Goal: Information Seeking & Learning: Compare options

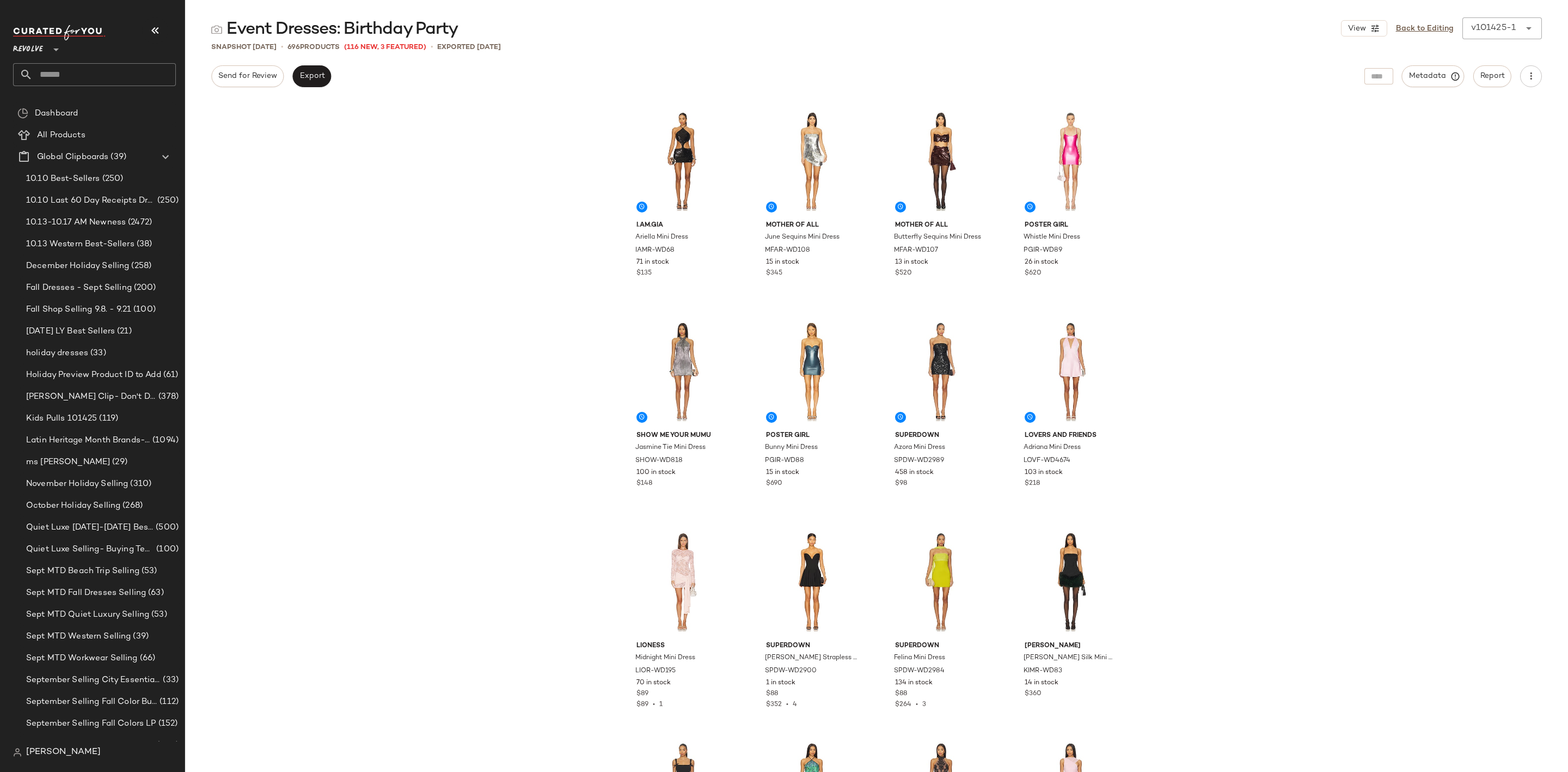
click at [473, 242] on div "I.AM.GIA [PERSON_NAME] Mini Dress IAMR-WD68 71 in stock $135 Mother of All June…" at bounding box center [876, 436] width 1383 height 671
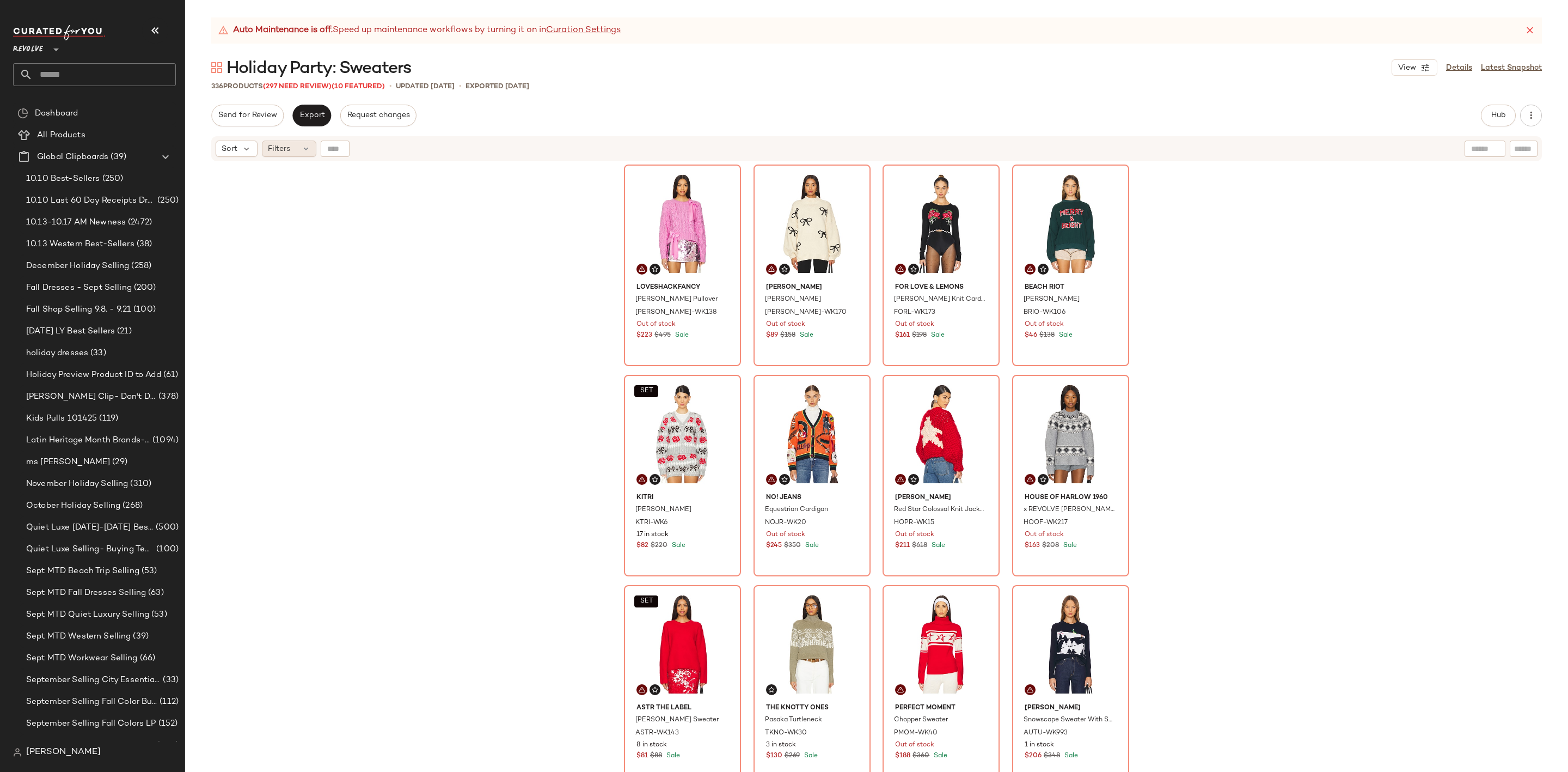
click at [284, 145] on span "Filters" at bounding box center [279, 149] width 22 height 11
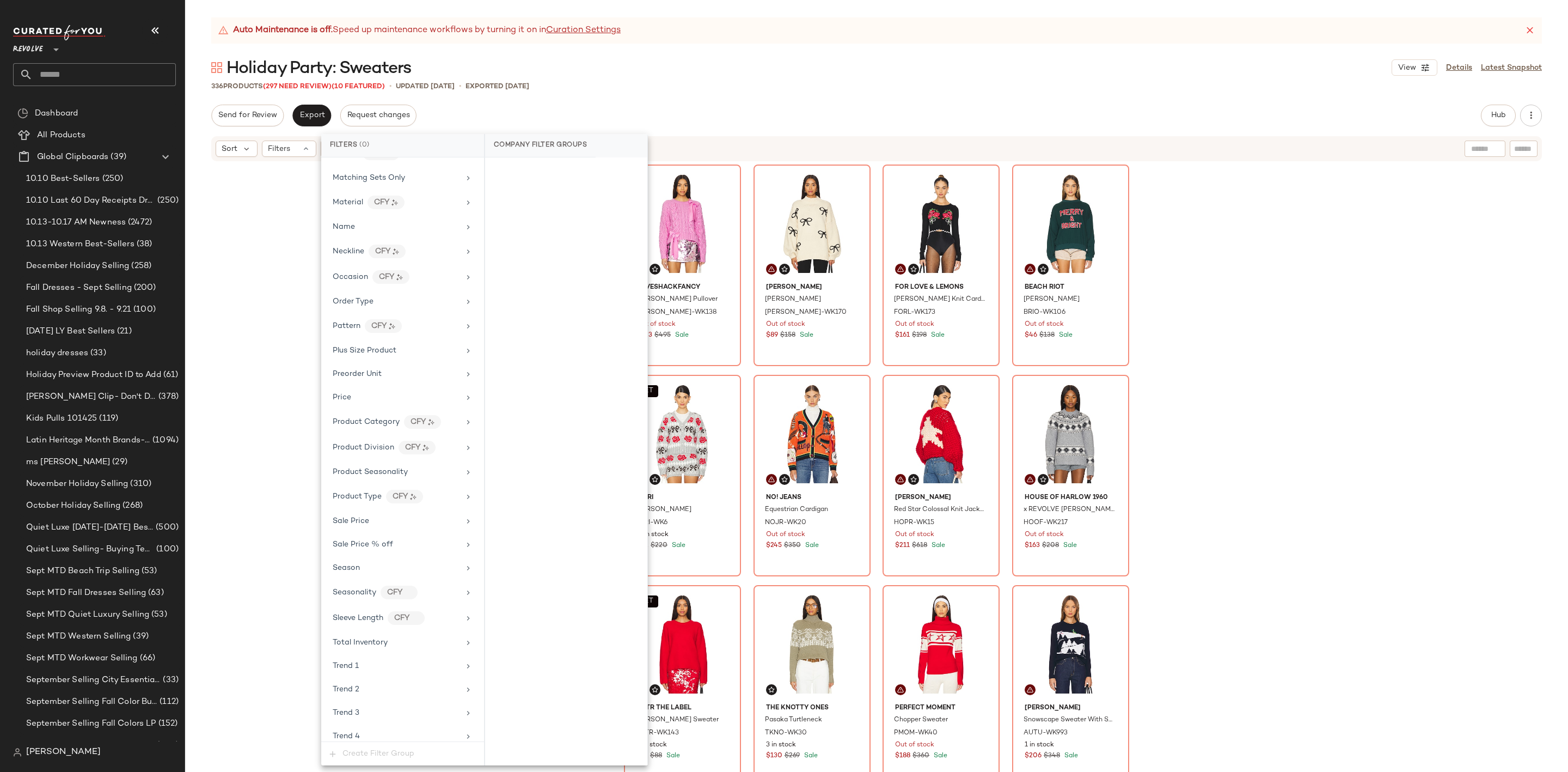
scroll to position [735, 0]
click at [379, 525] on div "Sale Price" at bounding box center [395, 519] width 127 height 11
click at [513, 164] on div "On sale" at bounding box center [566, 171] width 153 height 20
click at [796, 36] on div "Auto Maintenance is off. Speed up maintenance workflows by turning it on in Cur…" at bounding box center [876, 30] width 1331 height 26
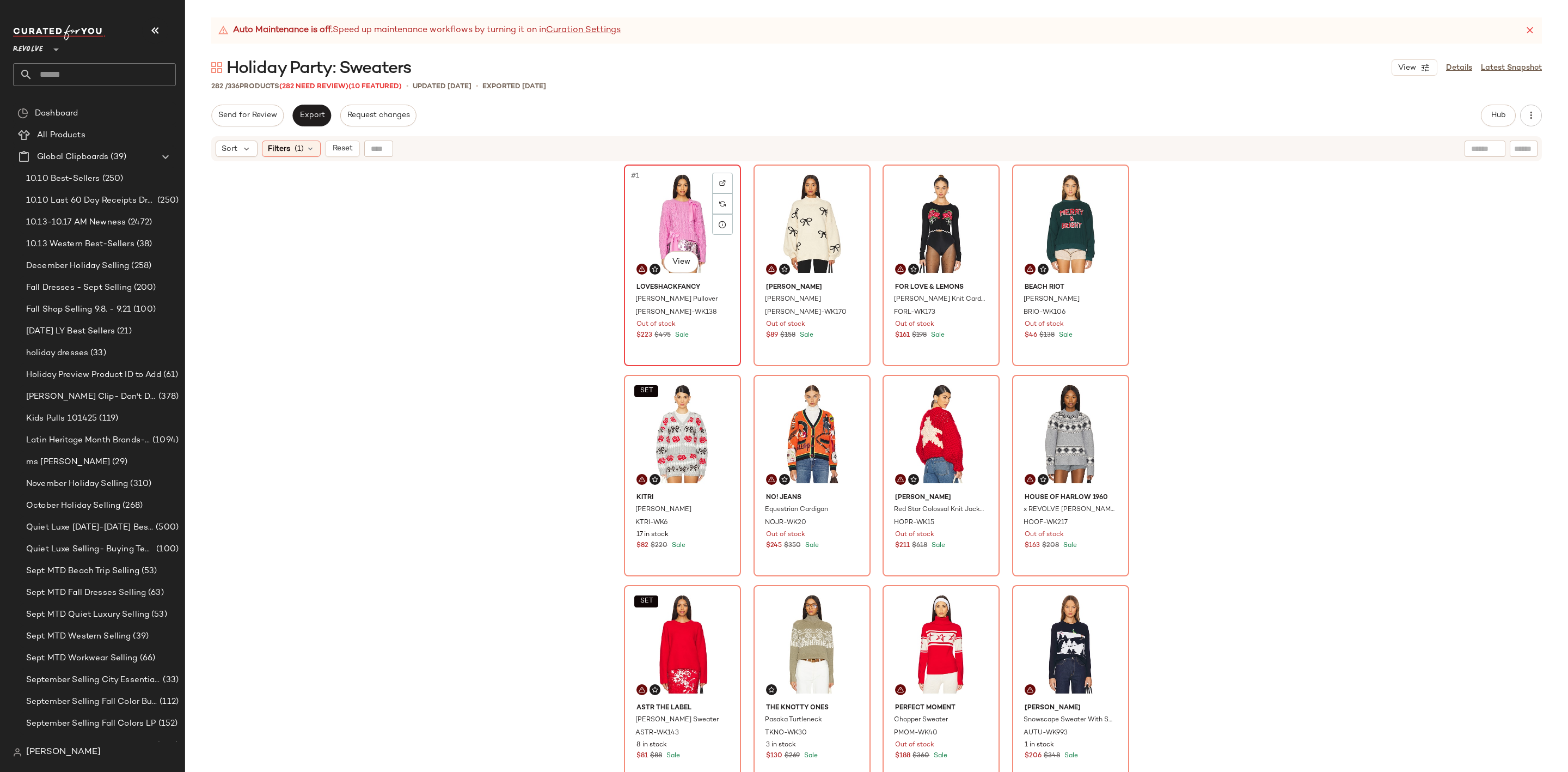
click at [654, 214] on div "#1 View" at bounding box center [682, 224] width 109 height 110
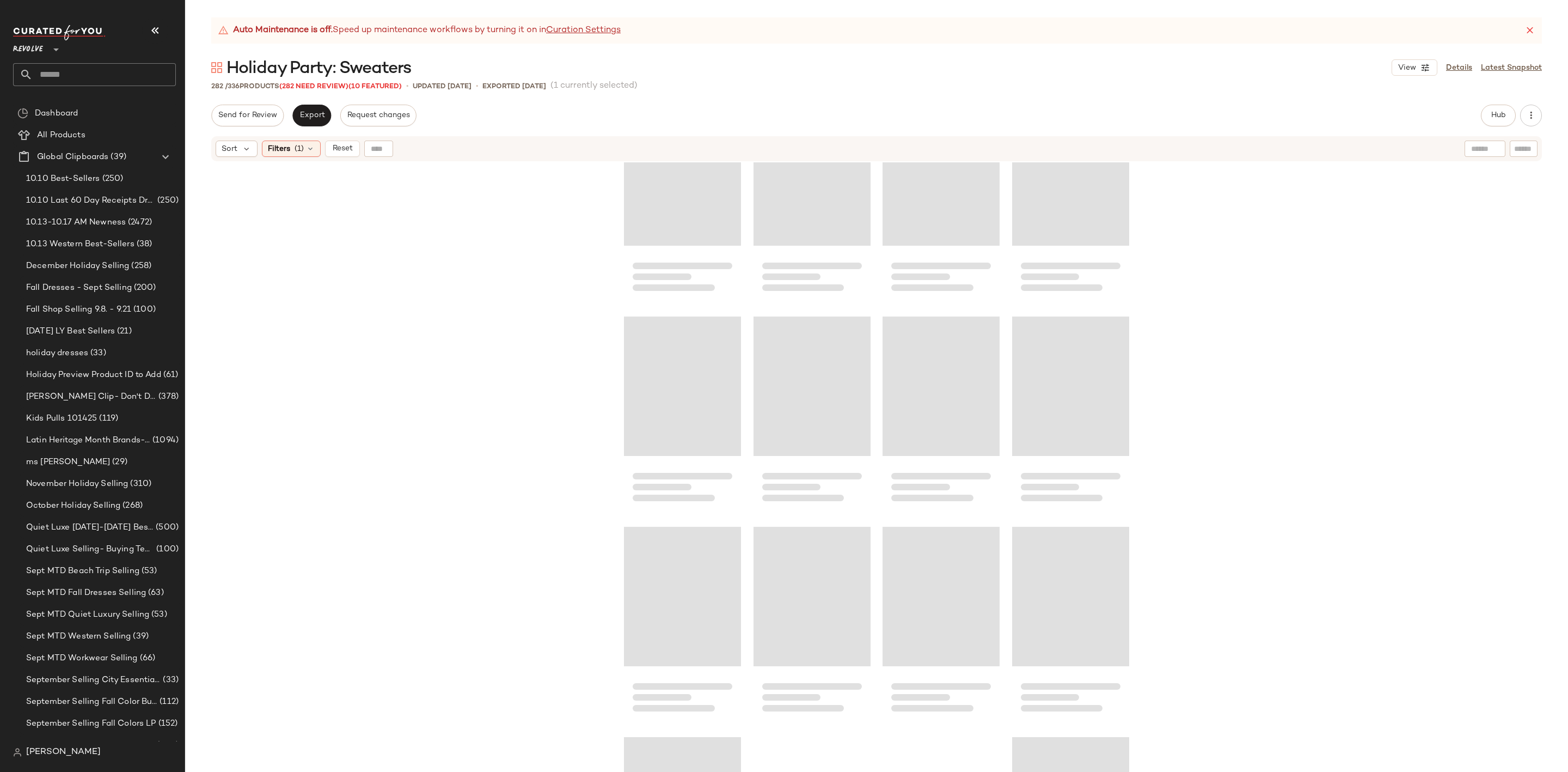
scroll to position [14292, 0]
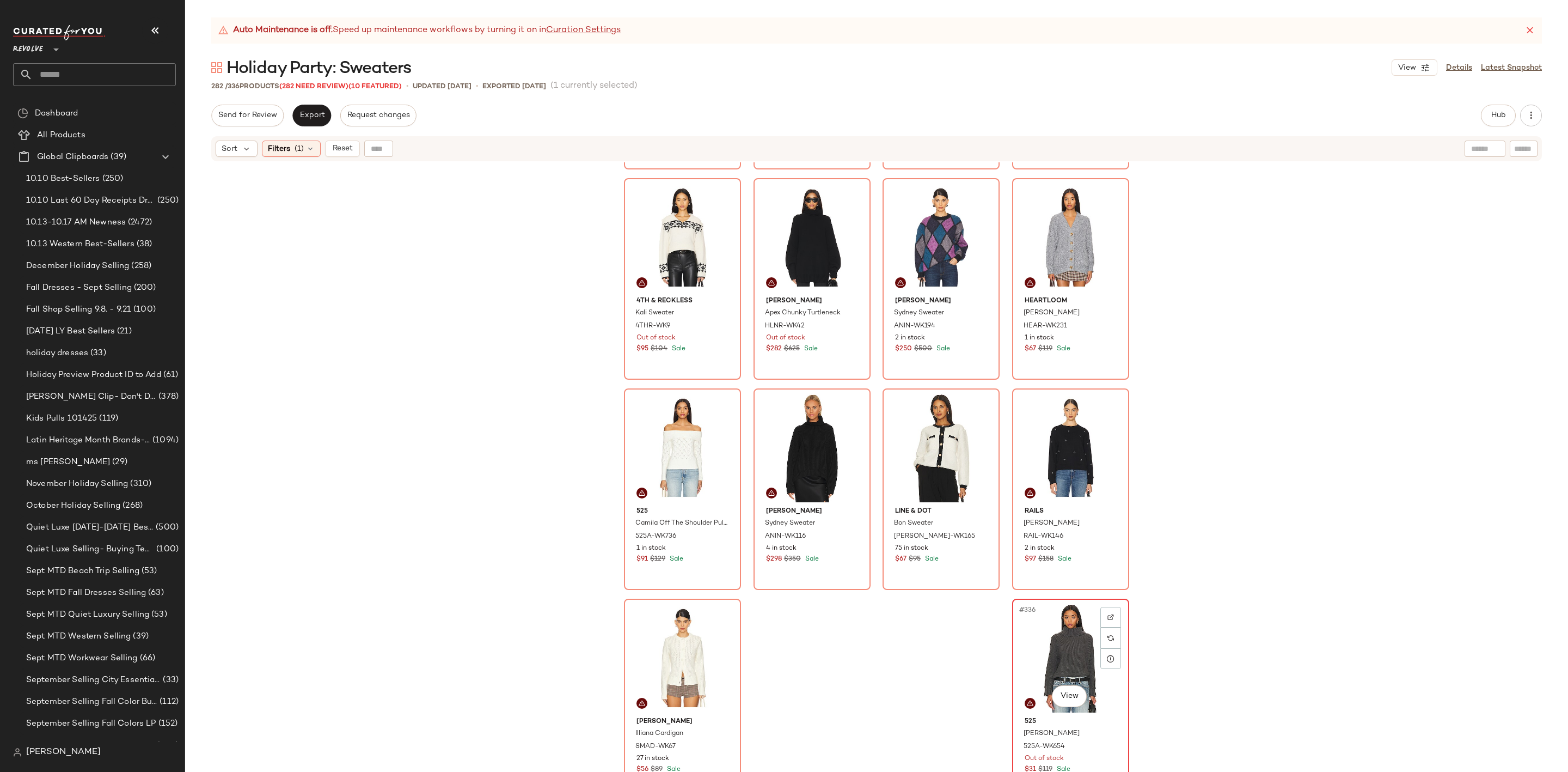
click at [1066, 654] on div "#336 View" at bounding box center [1070, 658] width 109 height 110
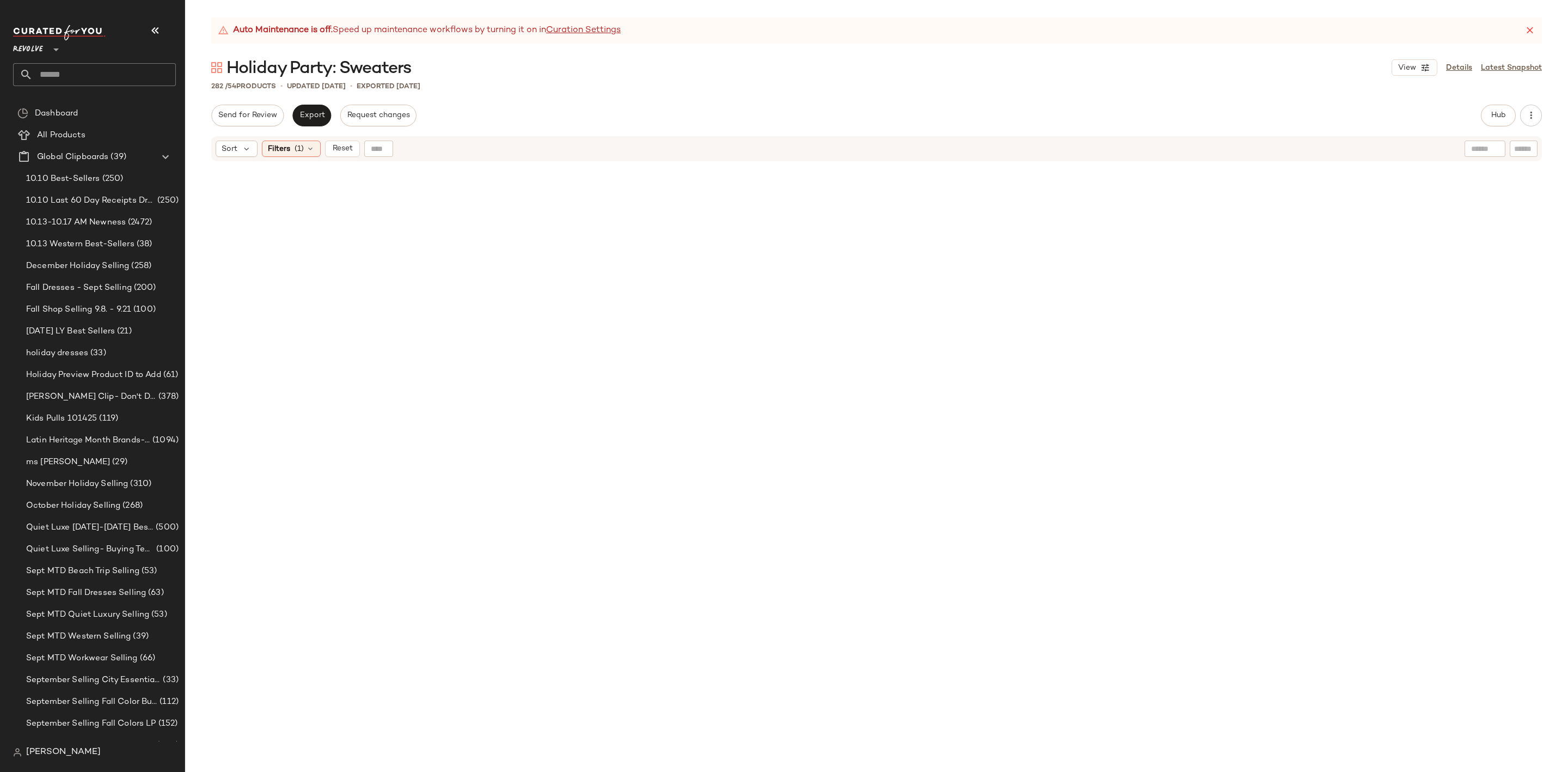
click at [290, 137] on div "Sort Filters (1) Reset" at bounding box center [876, 148] width 1331 height 25
click at [288, 146] on span "Filters" at bounding box center [279, 149] width 22 height 11
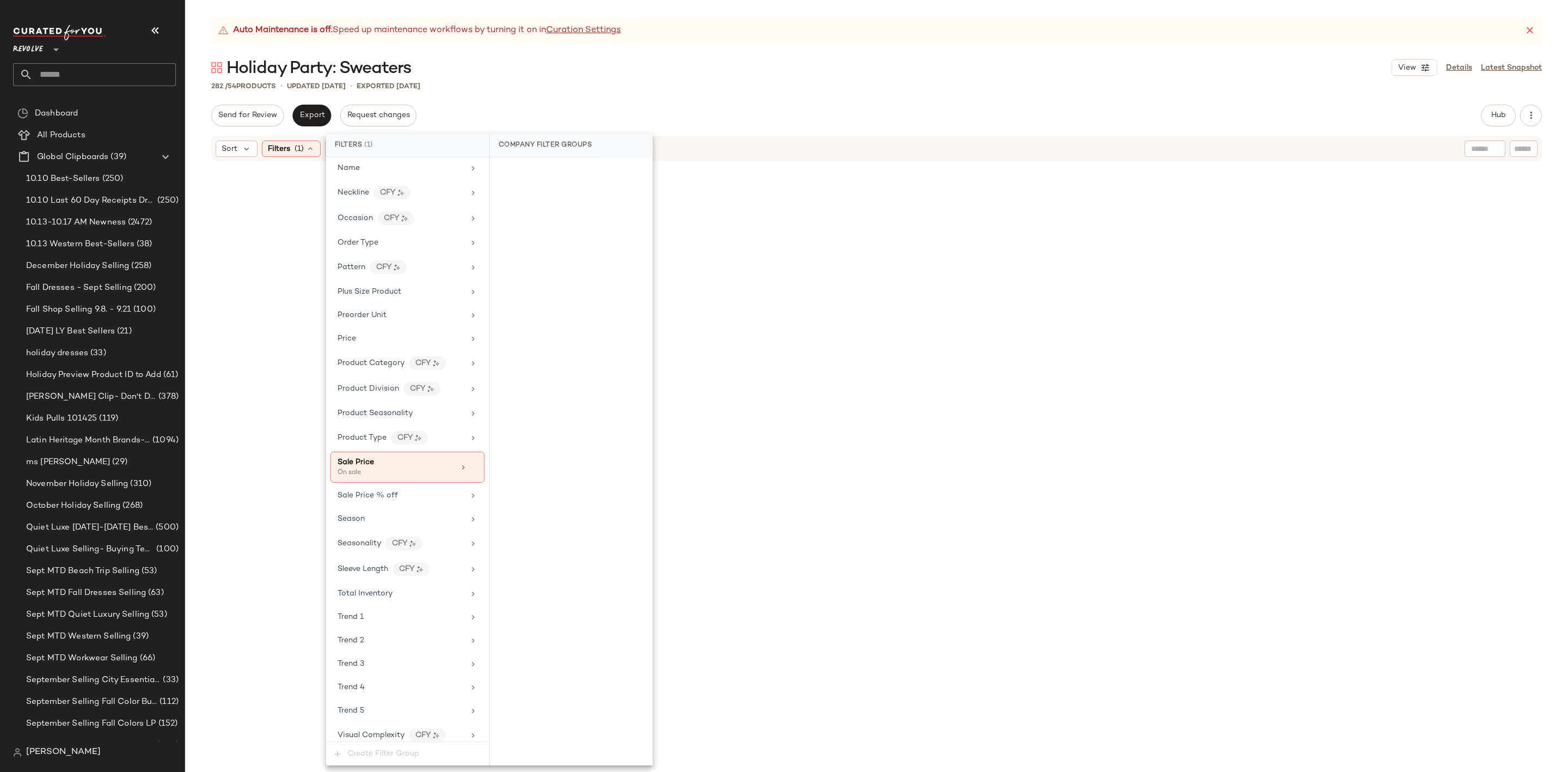
scroll to position [817, 0]
click at [471, 448] on div at bounding box center [468, 443] width 18 height 9
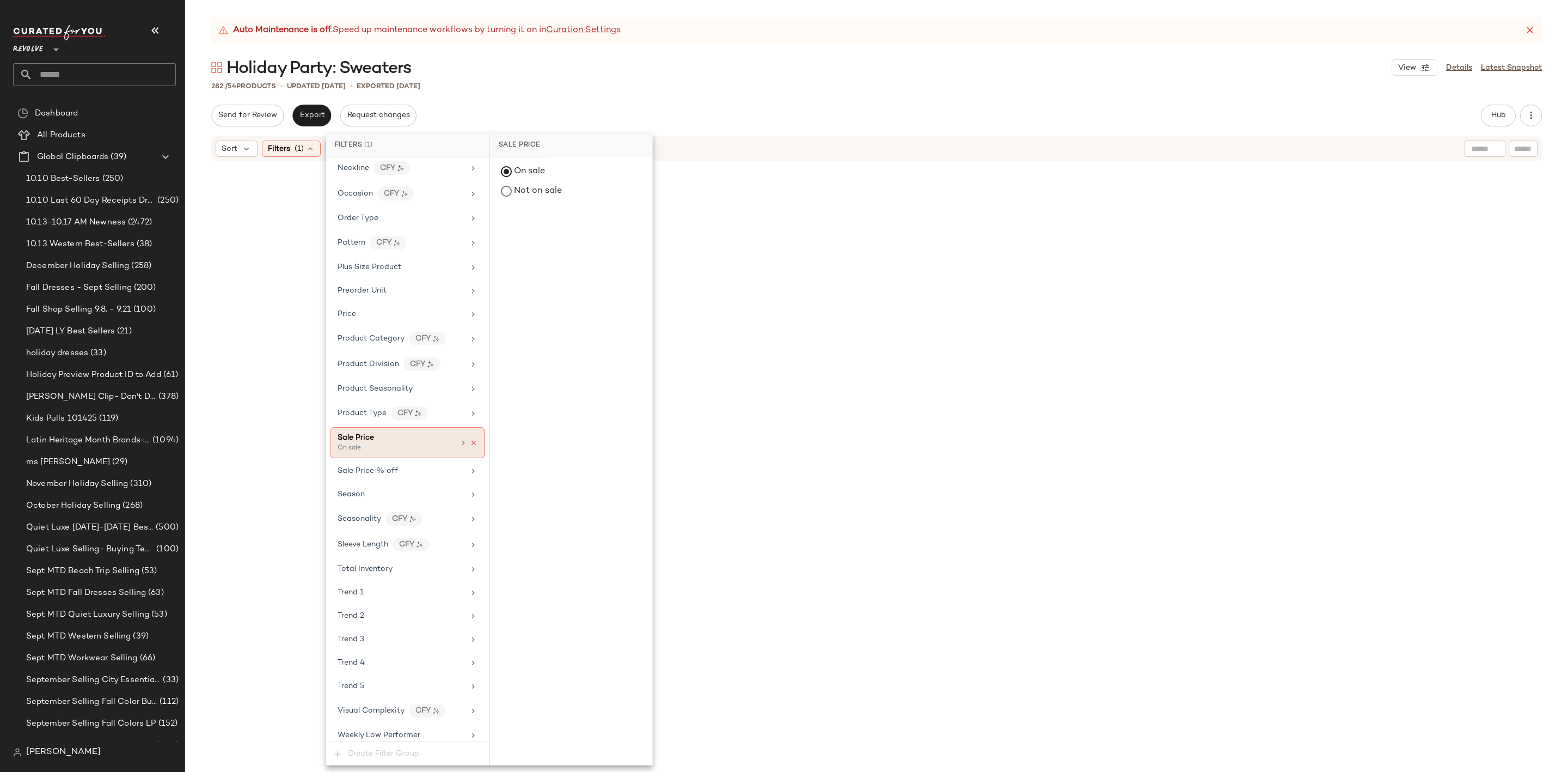
click at [470, 447] on icon at bounding box center [474, 443] width 8 height 8
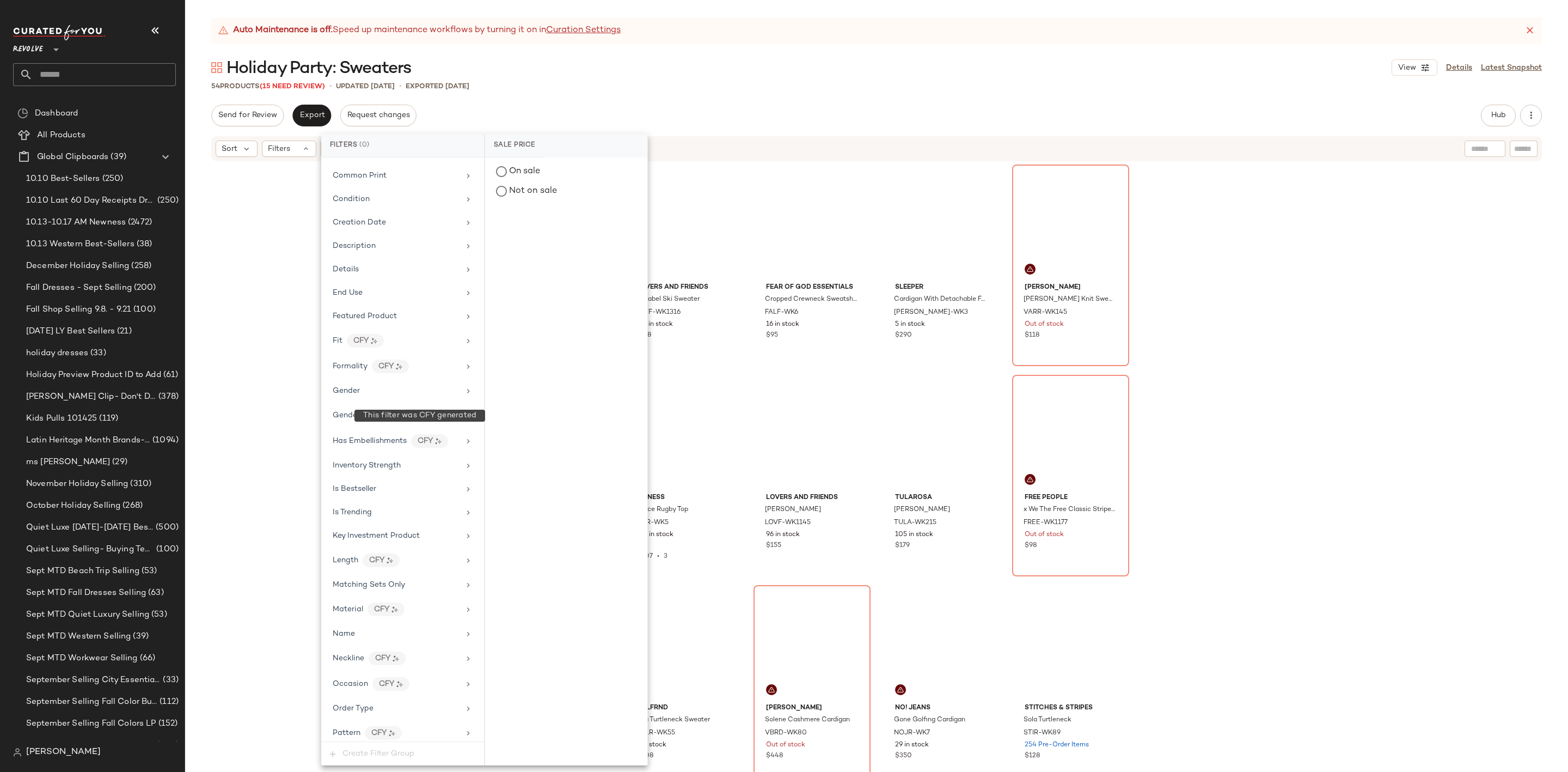
scroll to position [0, 0]
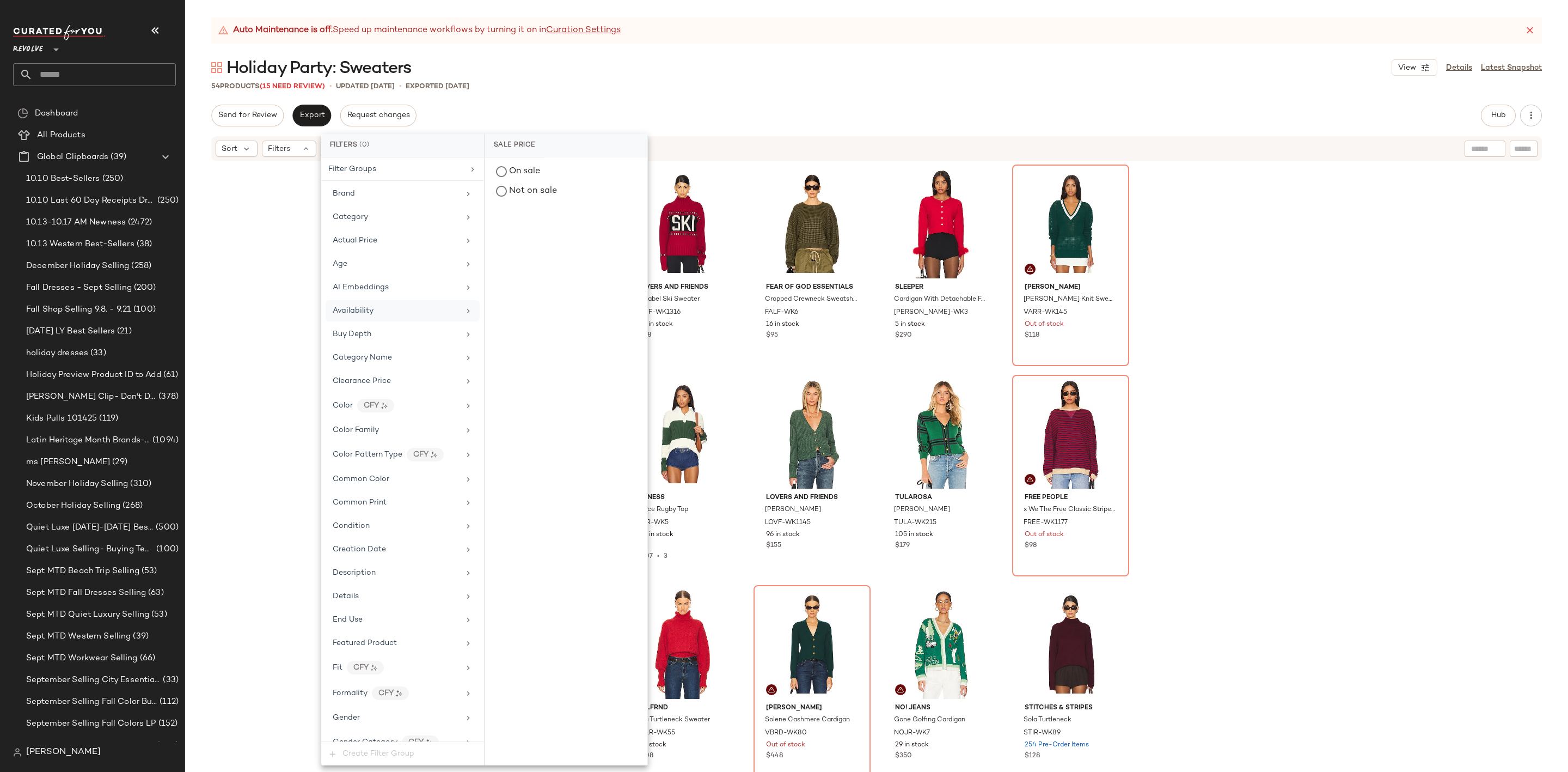
click at [407, 316] on div "Availability" at bounding box center [395, 311] width 127 height 11
click at [528, 253] on div "out_of_stock" at bounding box center [566, 252] width 162 height 26
click at [1443, 343] on div "Lovers and Friends Annabel Ski Sweater LOVF-WK1316 131 in stock $198 Fear of Go…" at bounding box center [876, 480] width 1383 height 637
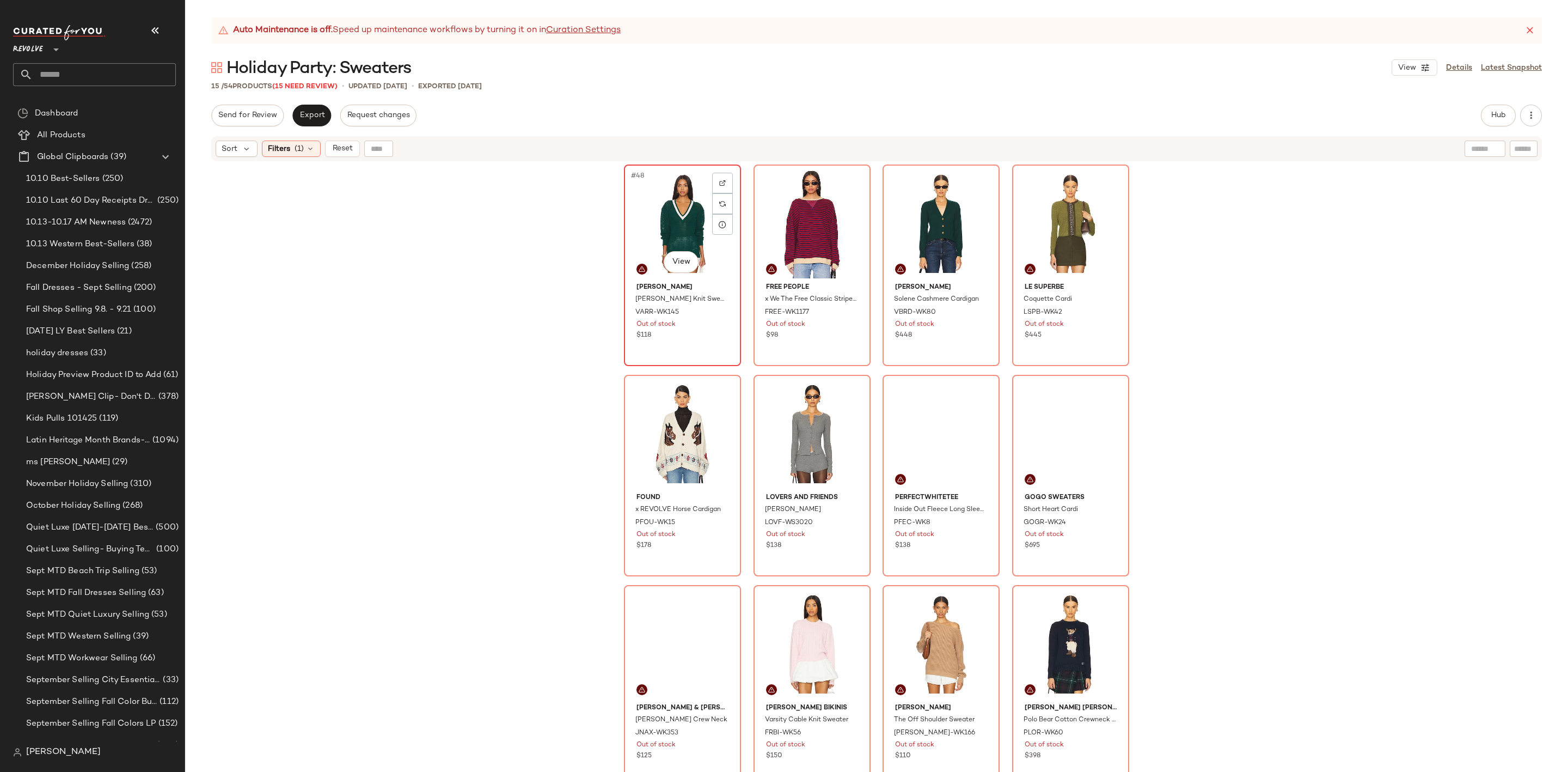
click at [659, 230] on div "#48 View" at bounding box center [682, 224] width 109 height 110
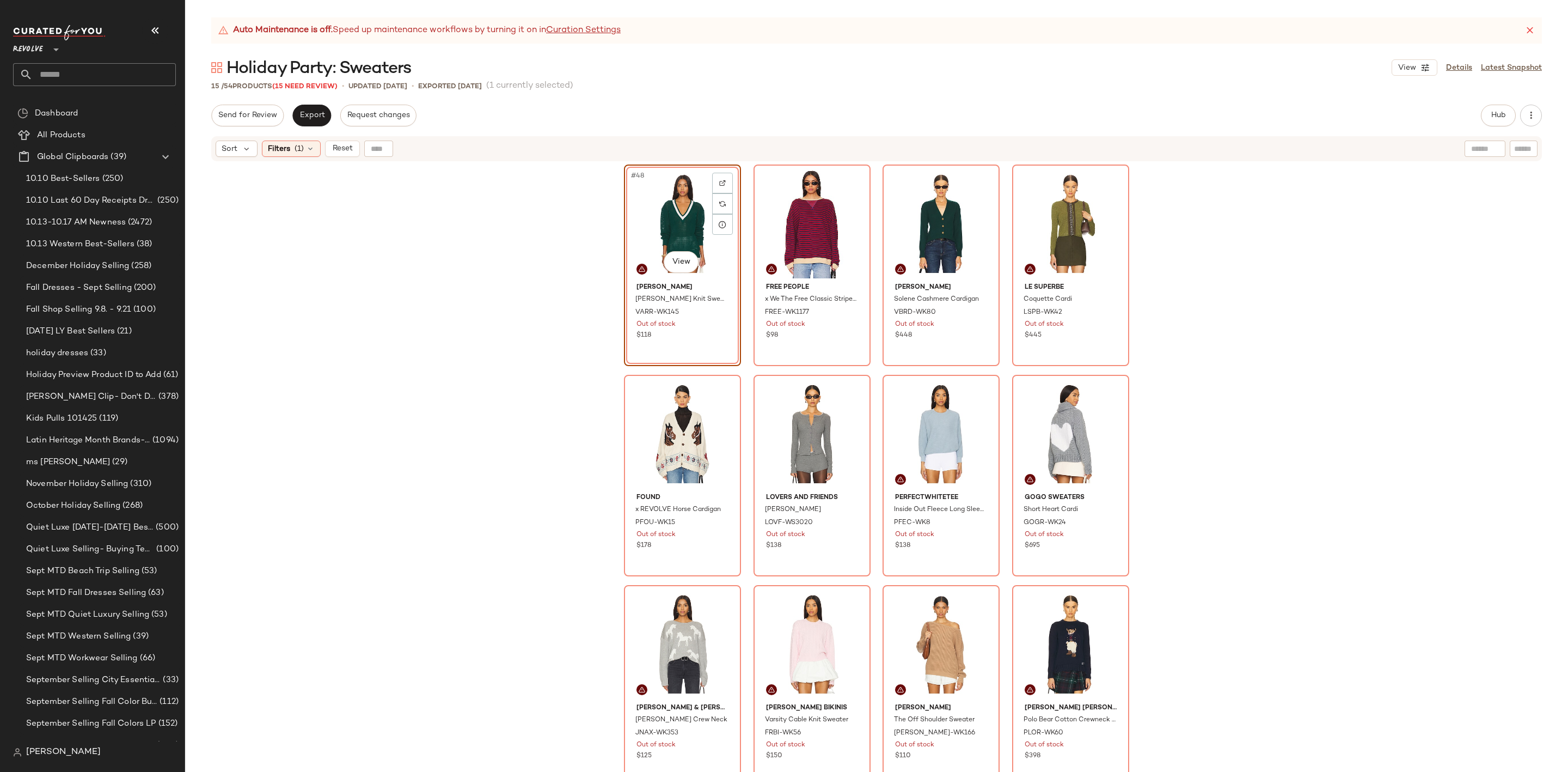
scroll to position [197, 0]
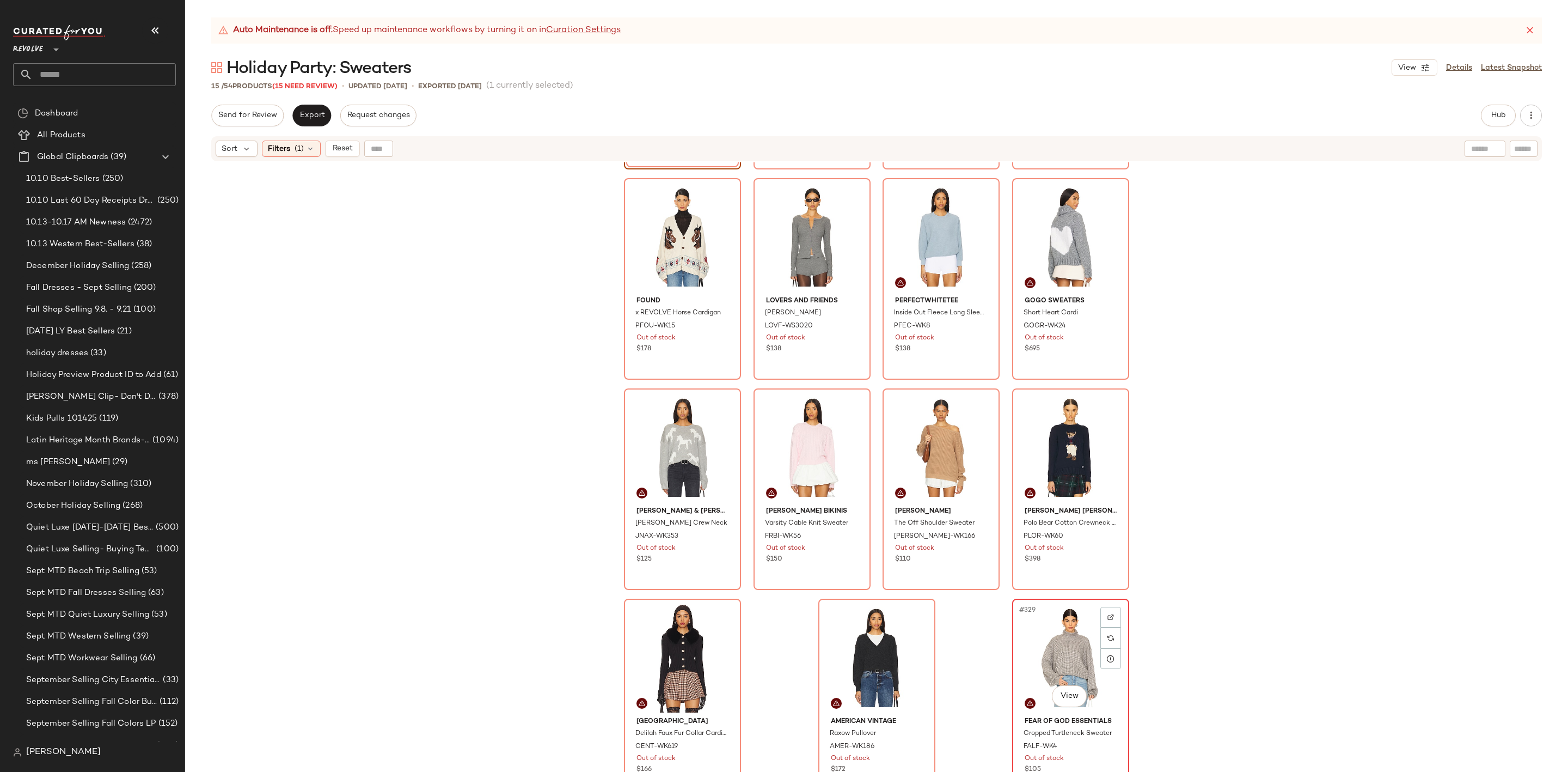
click at [1059, 647] on div "#329 View" at bounding box center [1070, 658] width 109 height 110
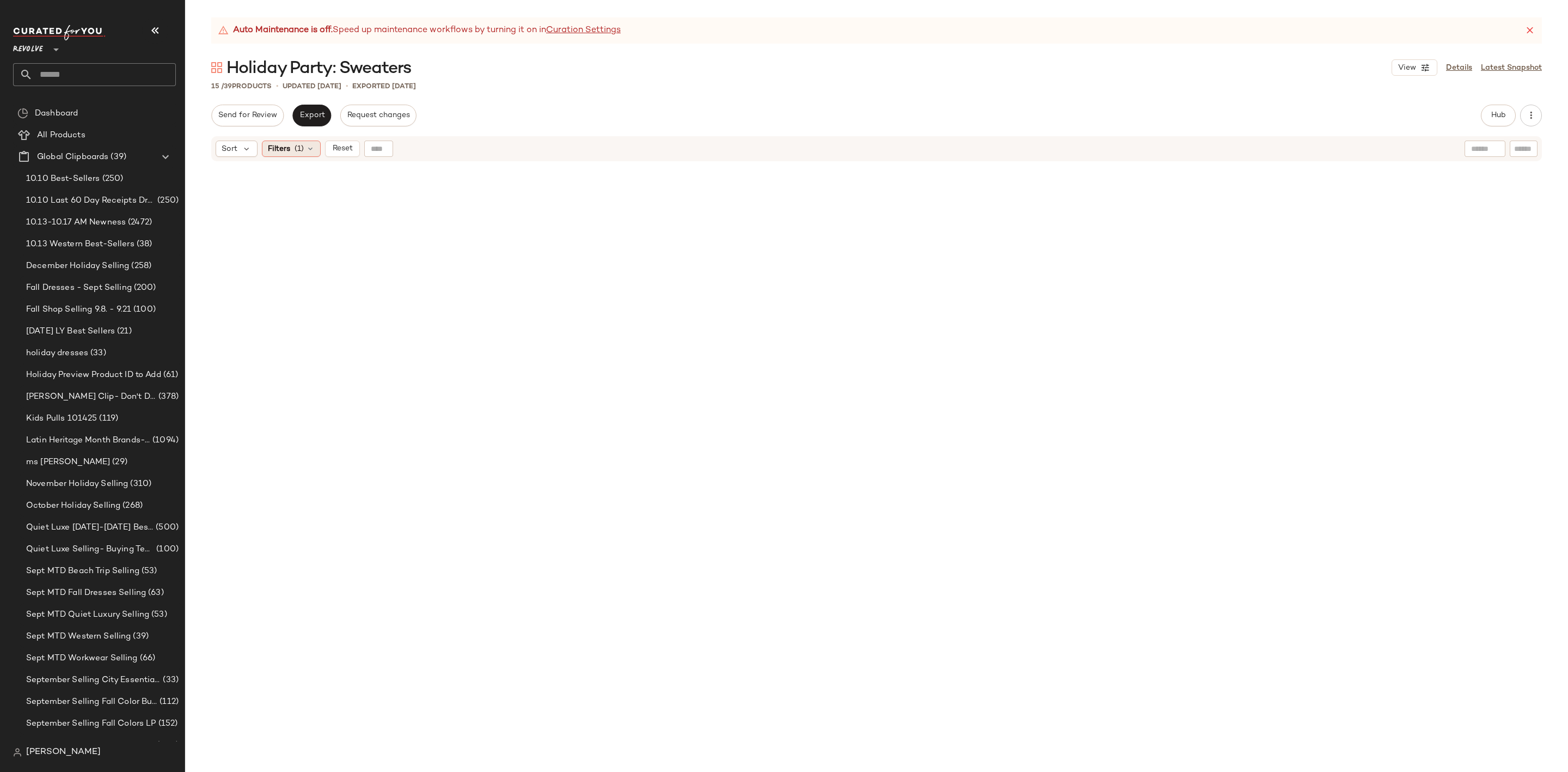
click at [296, 149] on span "(1)" at bounding box center [300, 149] width 10 height 11
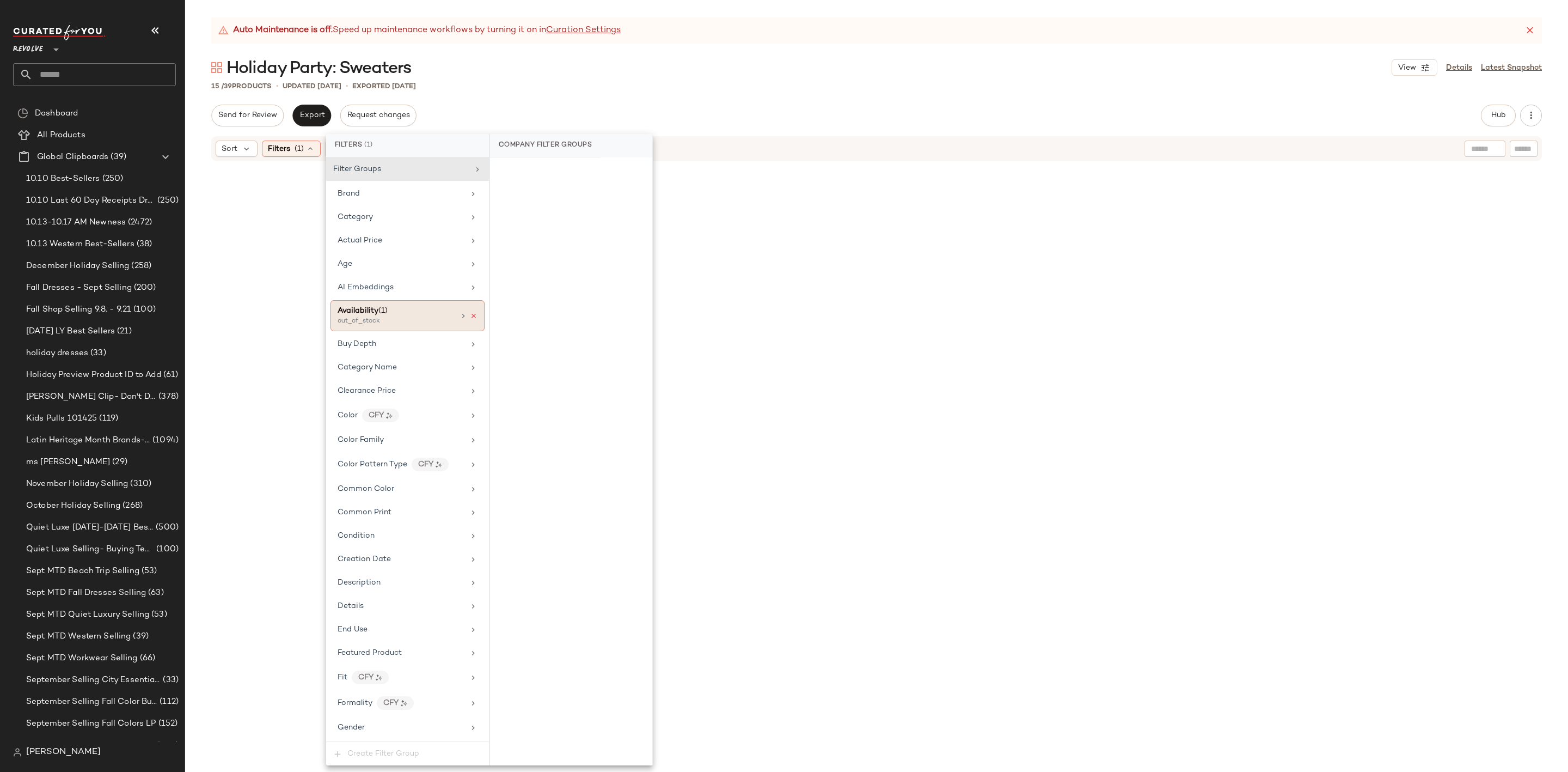
click at [470, 319] on icon at bounding box center [474, 316] width 8 height 8
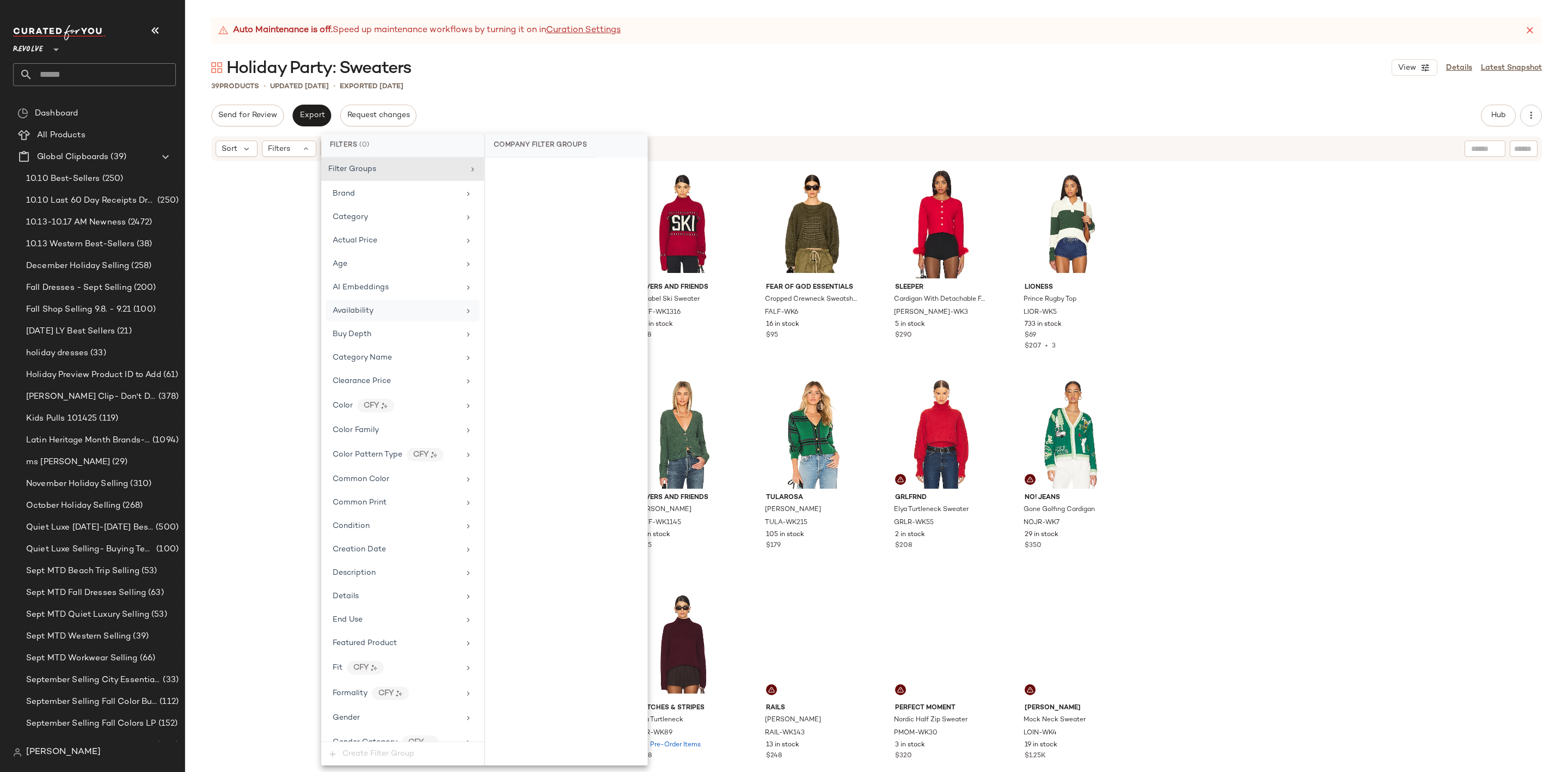
click at [796, 62] on div "Holiday Party: Sweaters View Details Latest Snapshot" at bounding box center [876, 67] width 1383 height 22
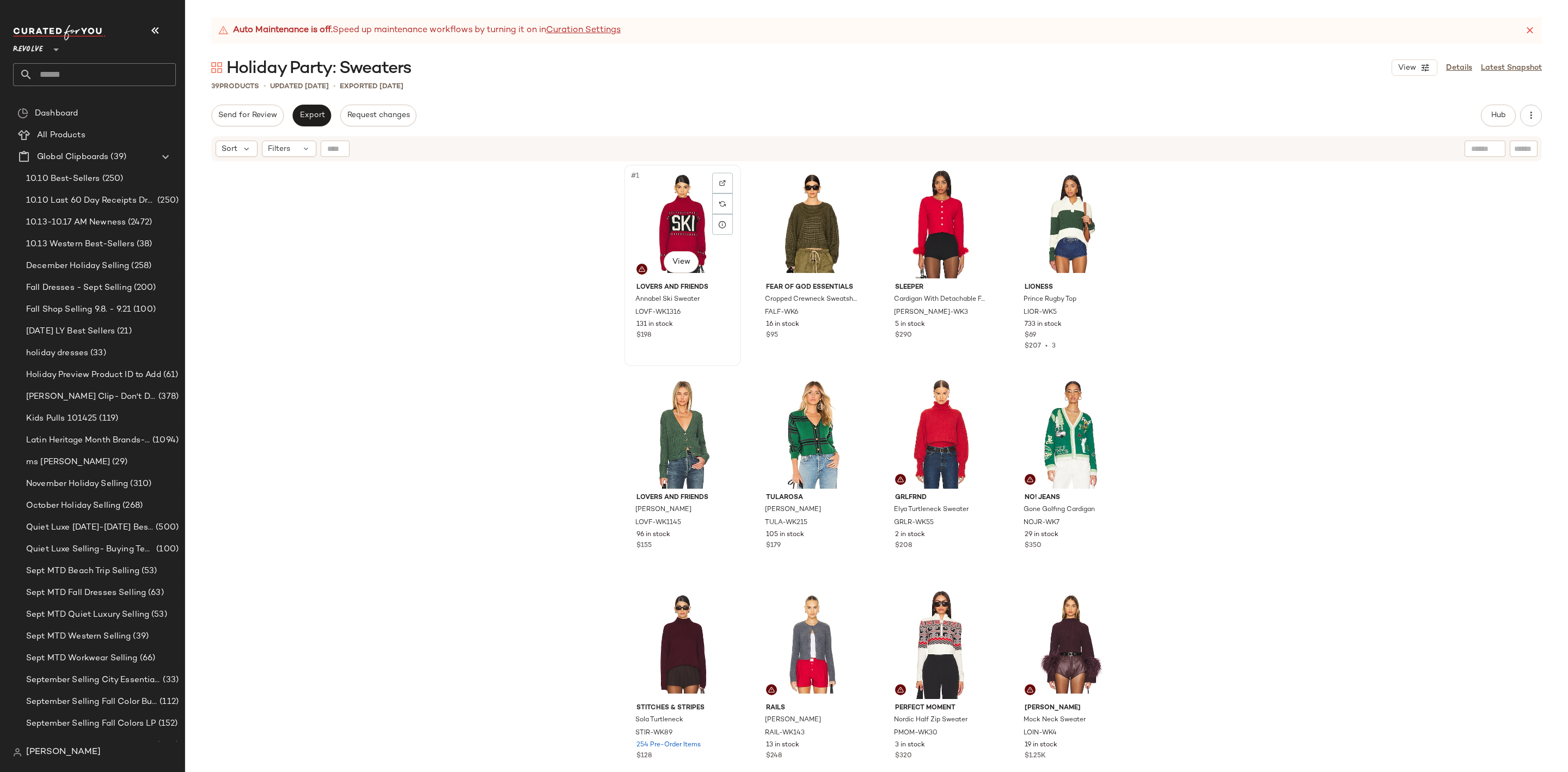
click at [658, 213] on div "#1 View" at bounding box center [682, 224] width 109 height 110
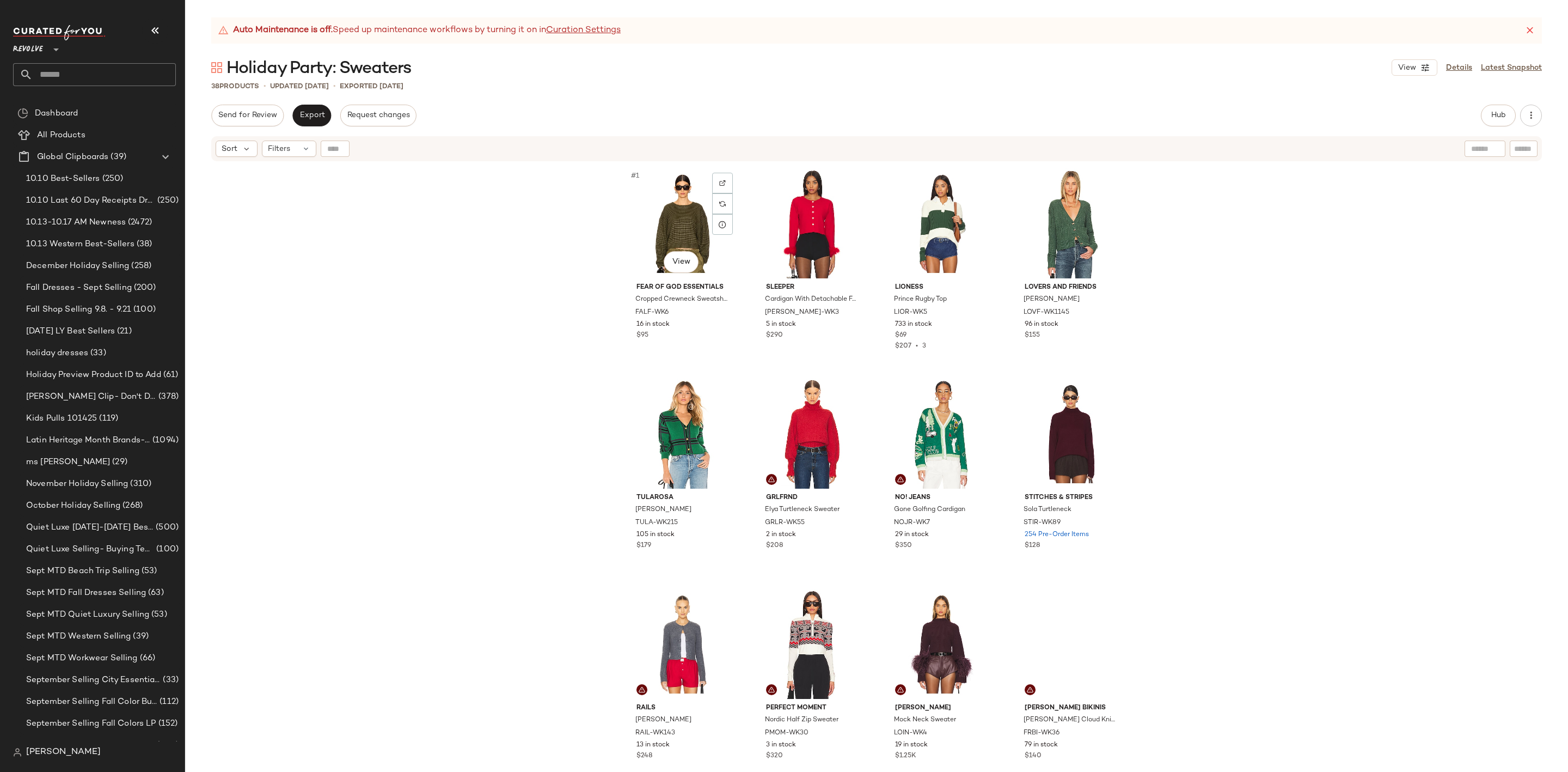
click at [659, 213] on div "#1 View" at bounding box center [682, 224] width 109 height 110
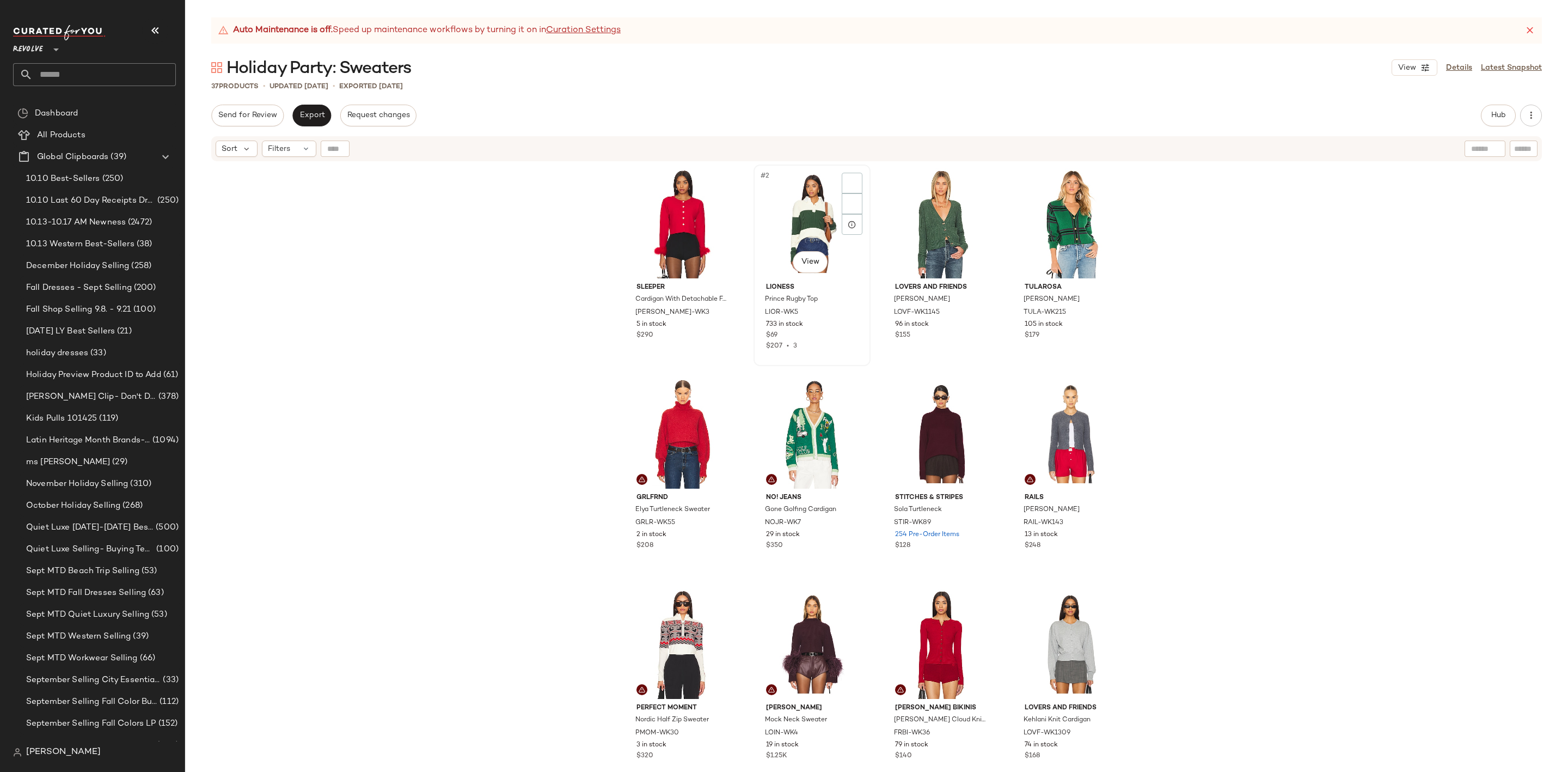
click at [809, 201] on div "#2 View" at bounding box center [812, 224] width 109 height 110
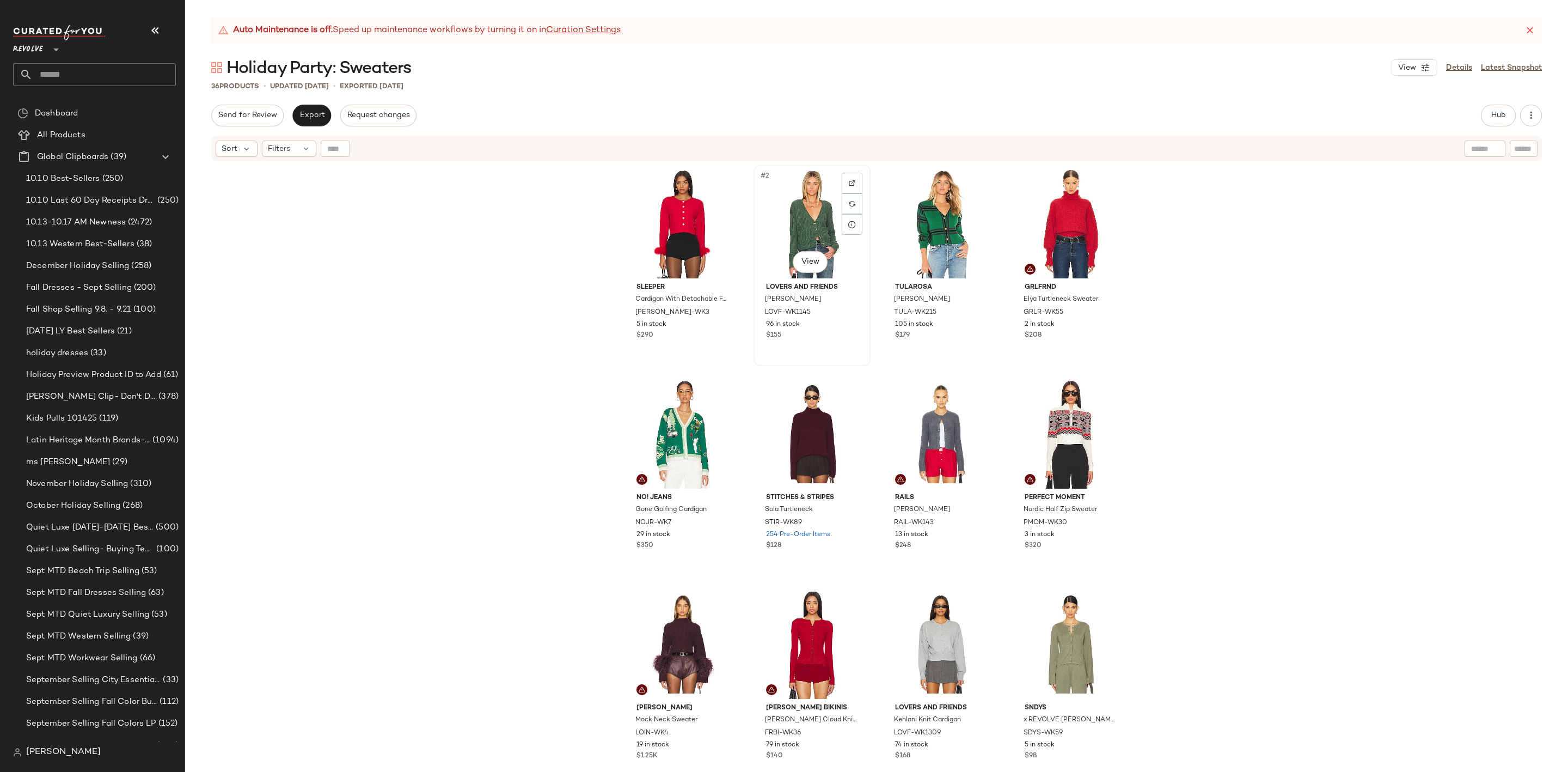
click at [807, 201] on div "#2 View" at bounding box center [812, 224] width 109 height 110
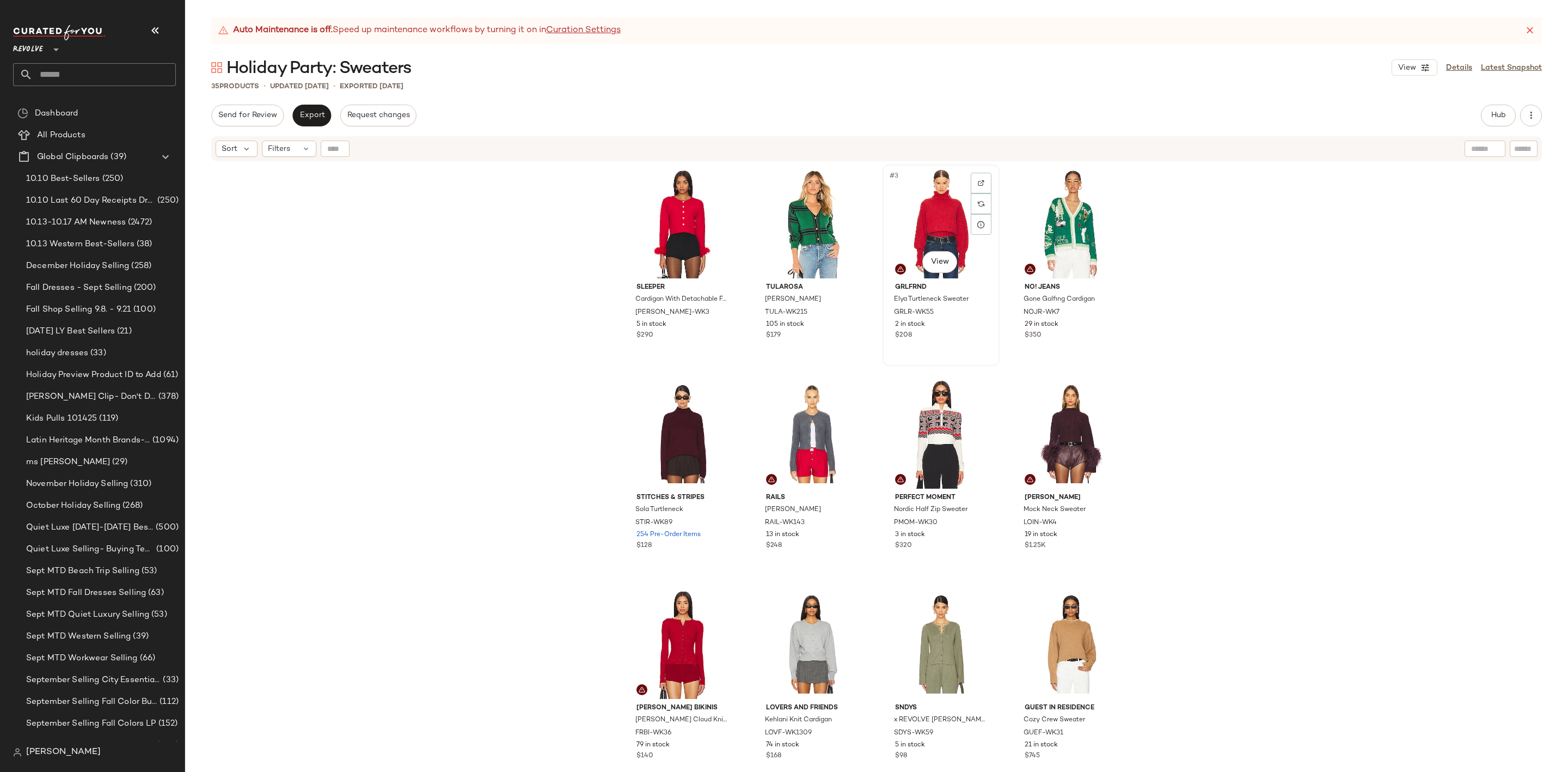
click at [907, 211] on div "#3 View" at bounding box center [941, 224] width 109 height 110
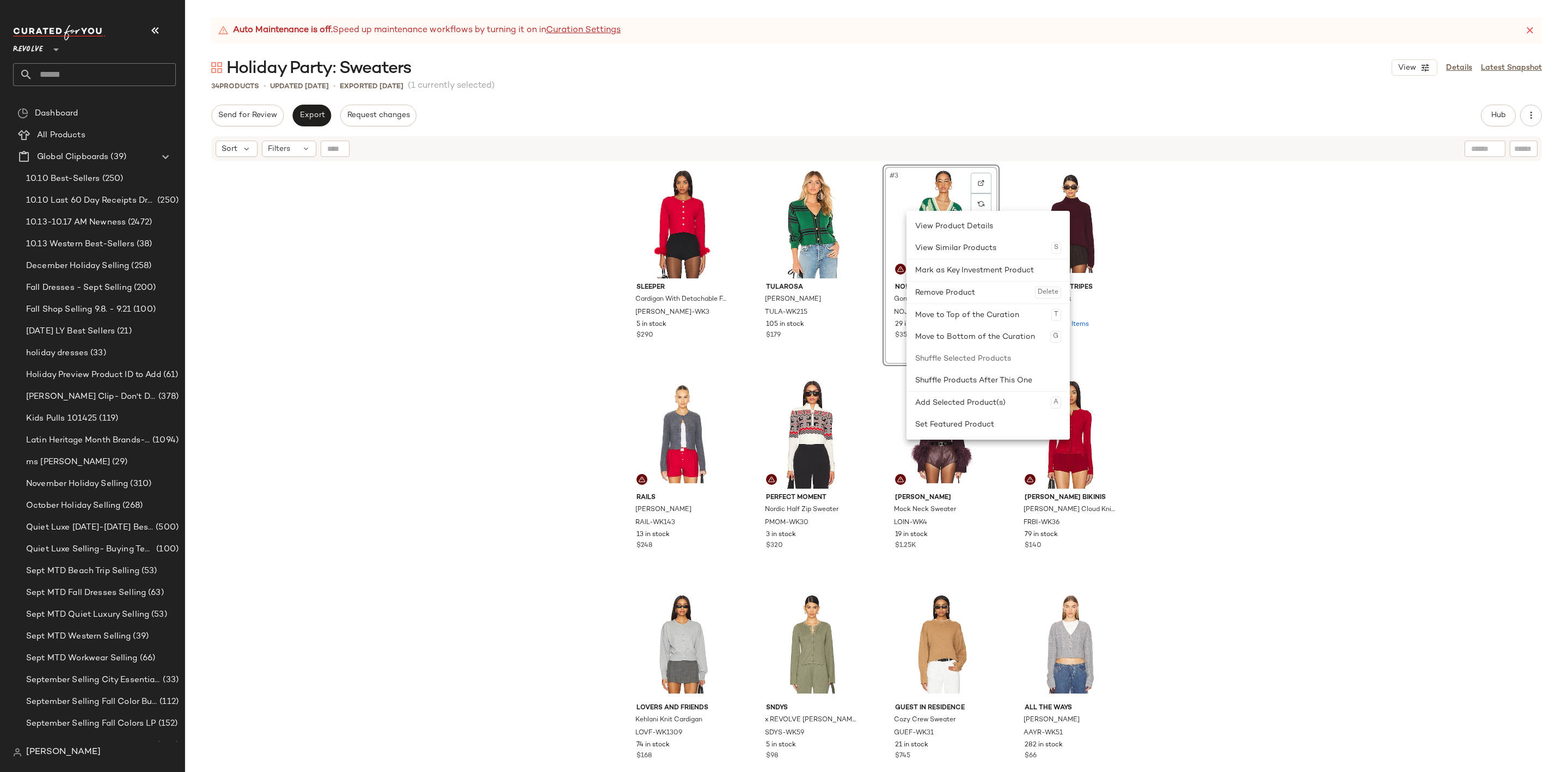
click at [893, 214] on div "#3 View" at bounding box center [941, 224] width 109 height 110
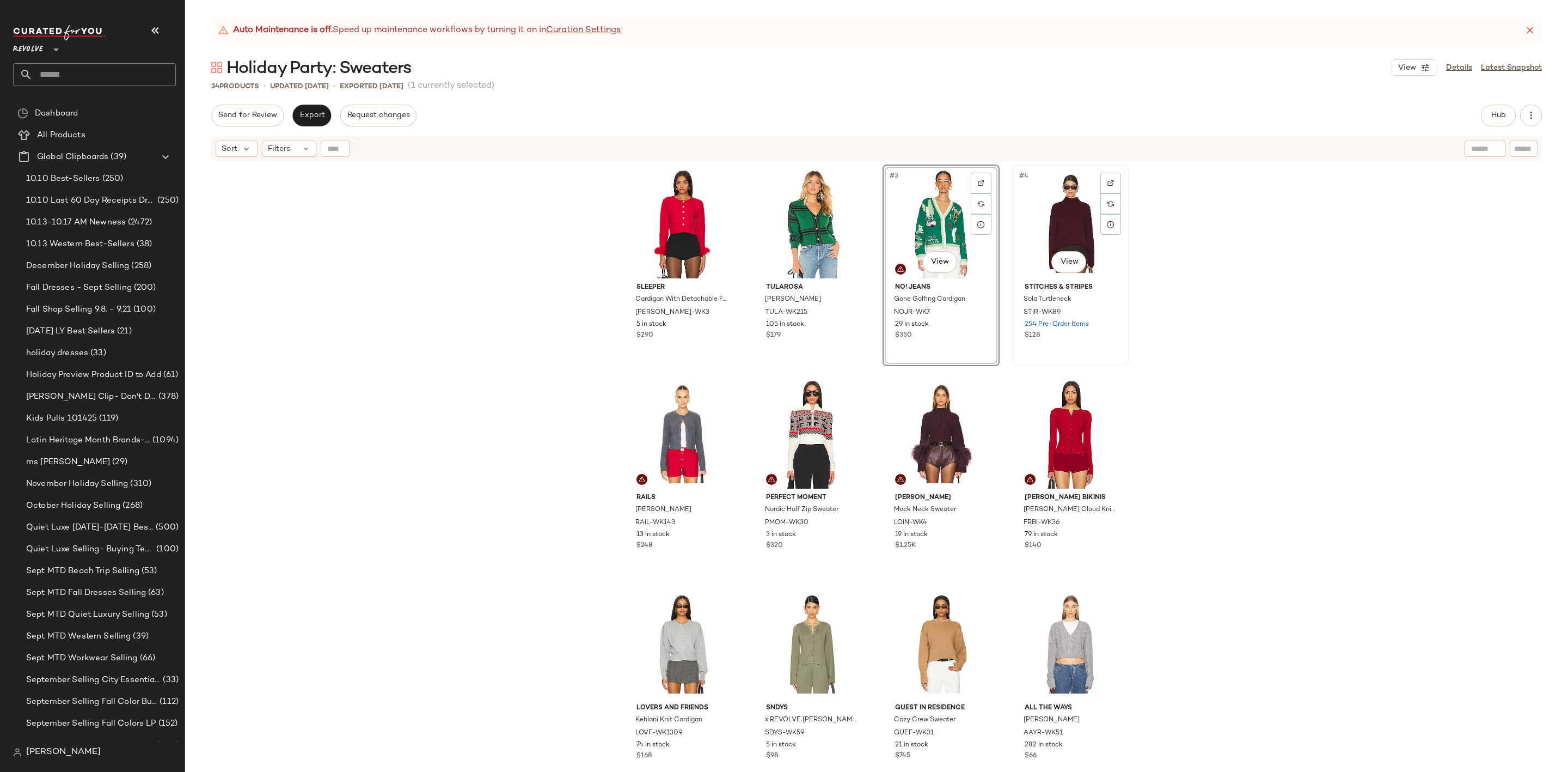
click at [1054, 208] on div "#4 View" at bounding box center [1070, 224] width 109 height 110
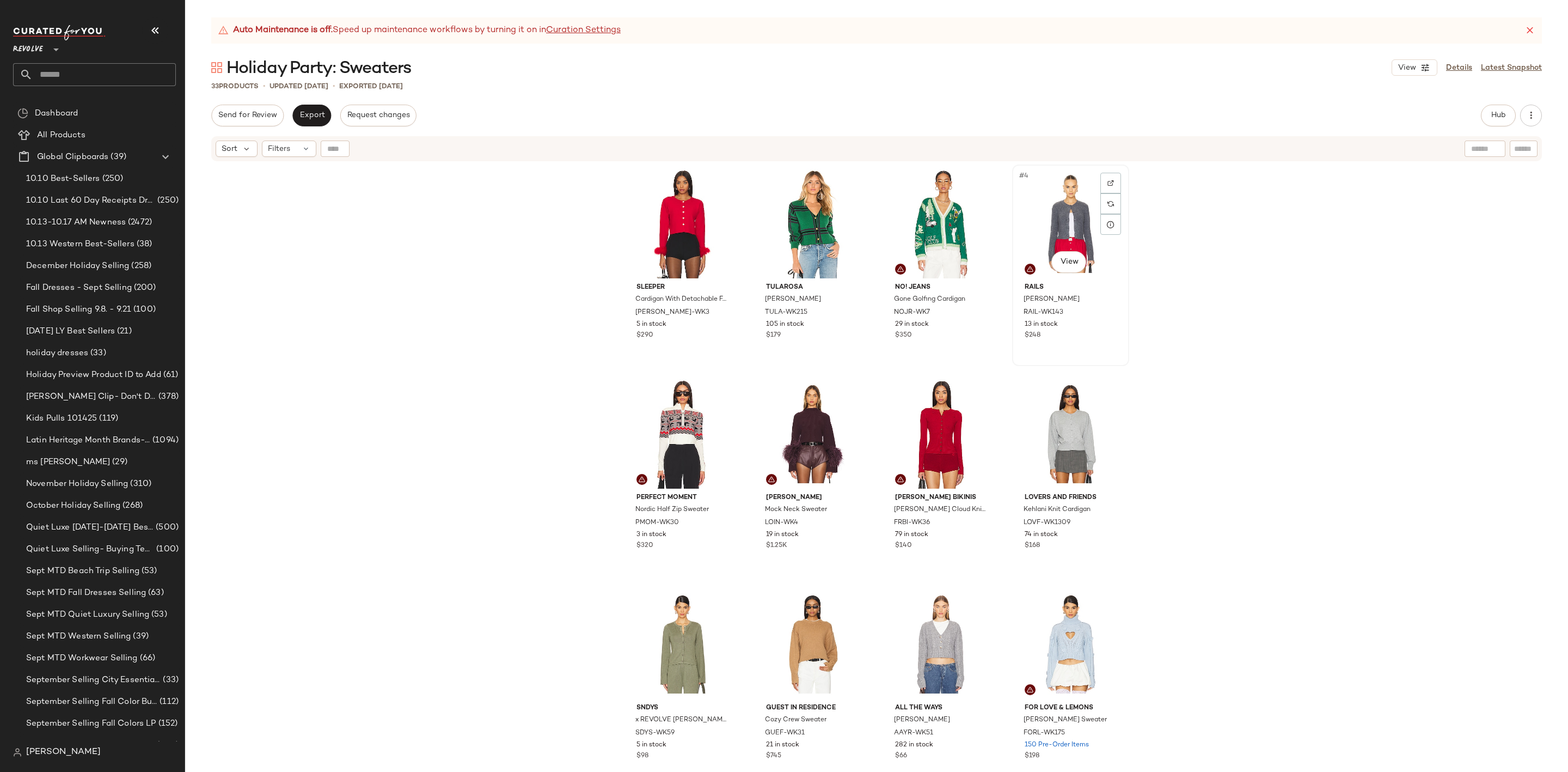
click at [1054, 208] on div "#4 View" at bounding box center [1070, 224] width 109 height 110
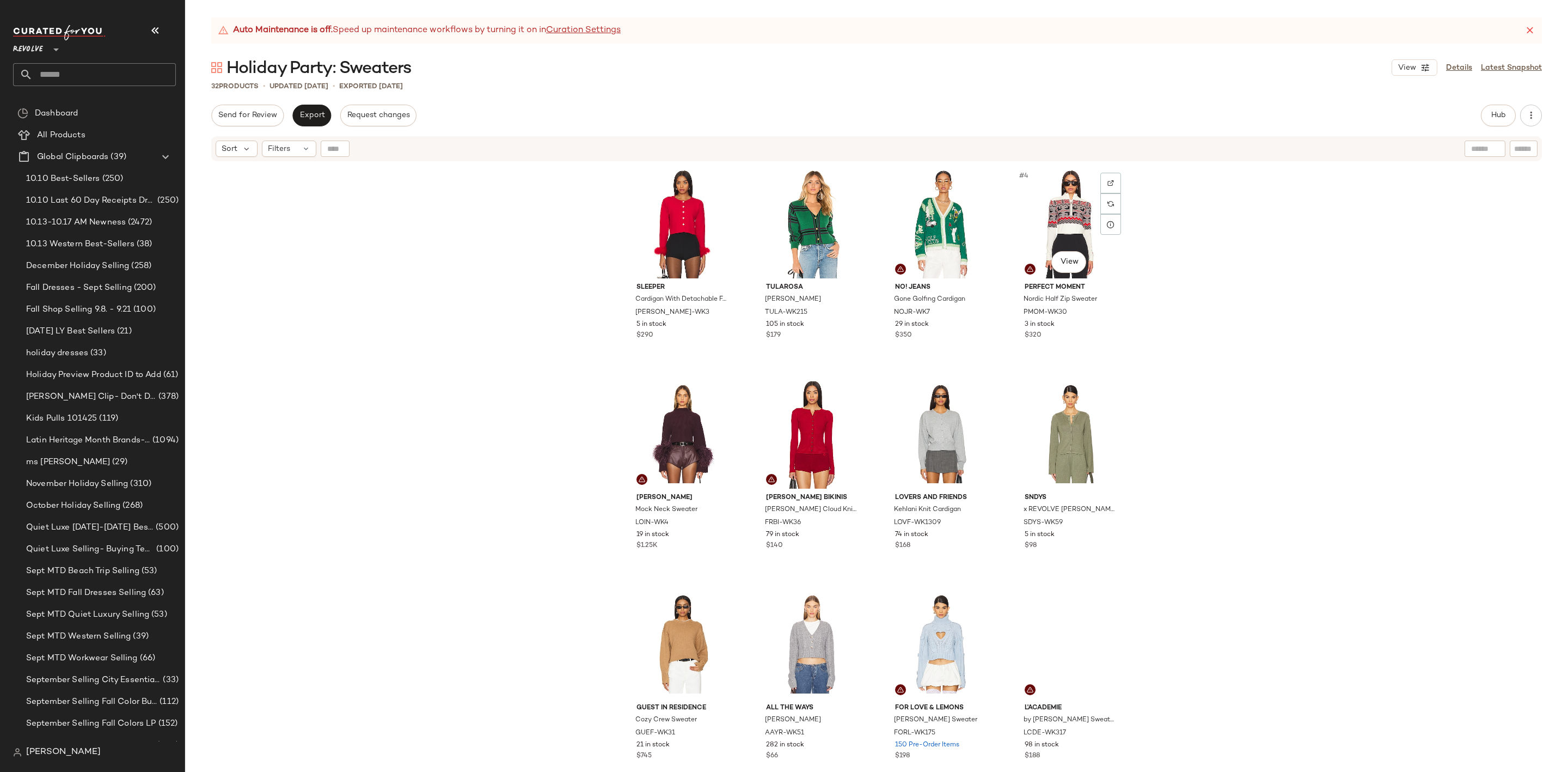
click at [1054, 208] on div "#4 View" at bounding box center [1070, 224] width 109 height 110
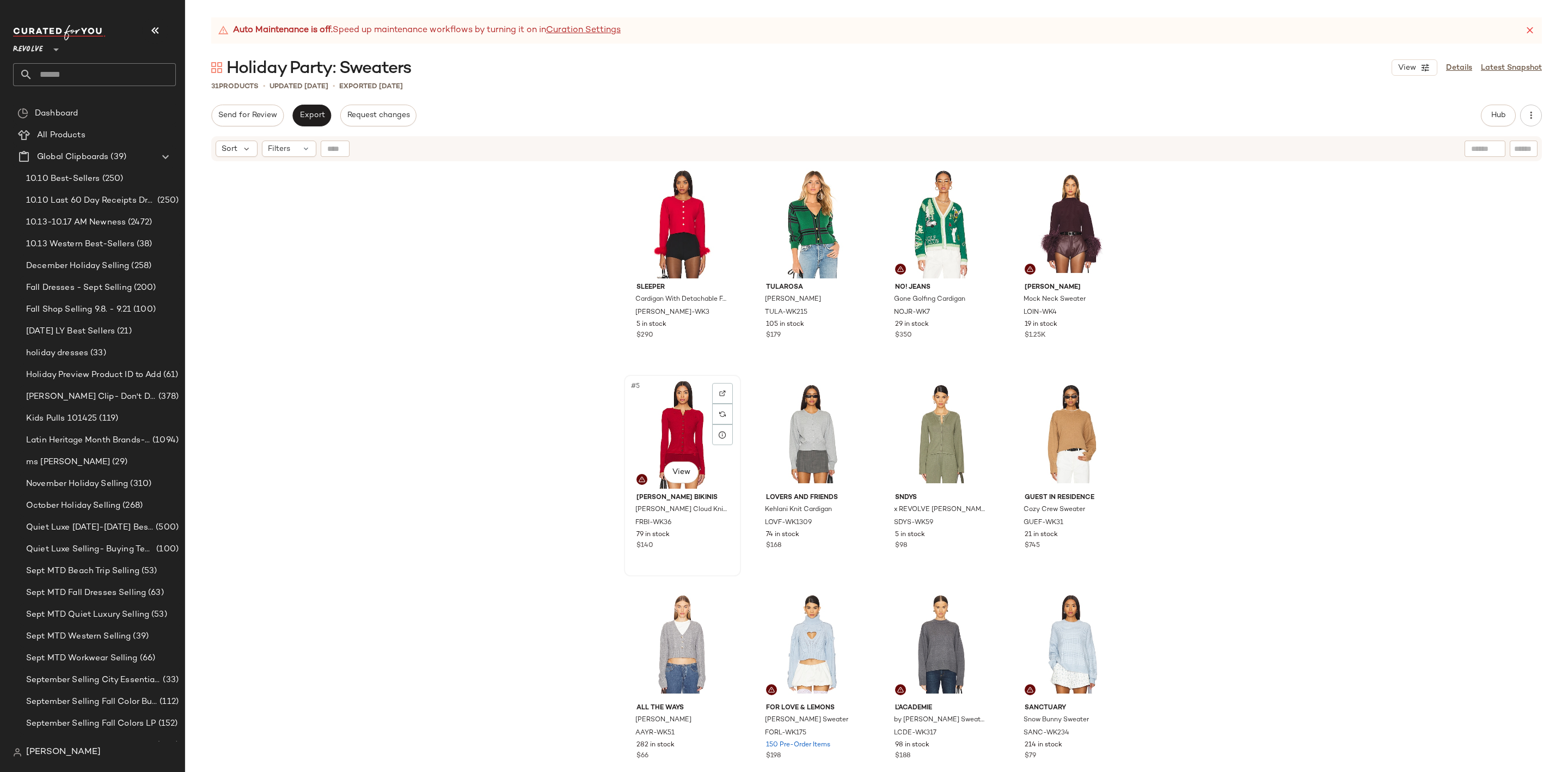
click at [658, 418] on div "#5 View" at bounding box center [682, 434] width 109 height 110
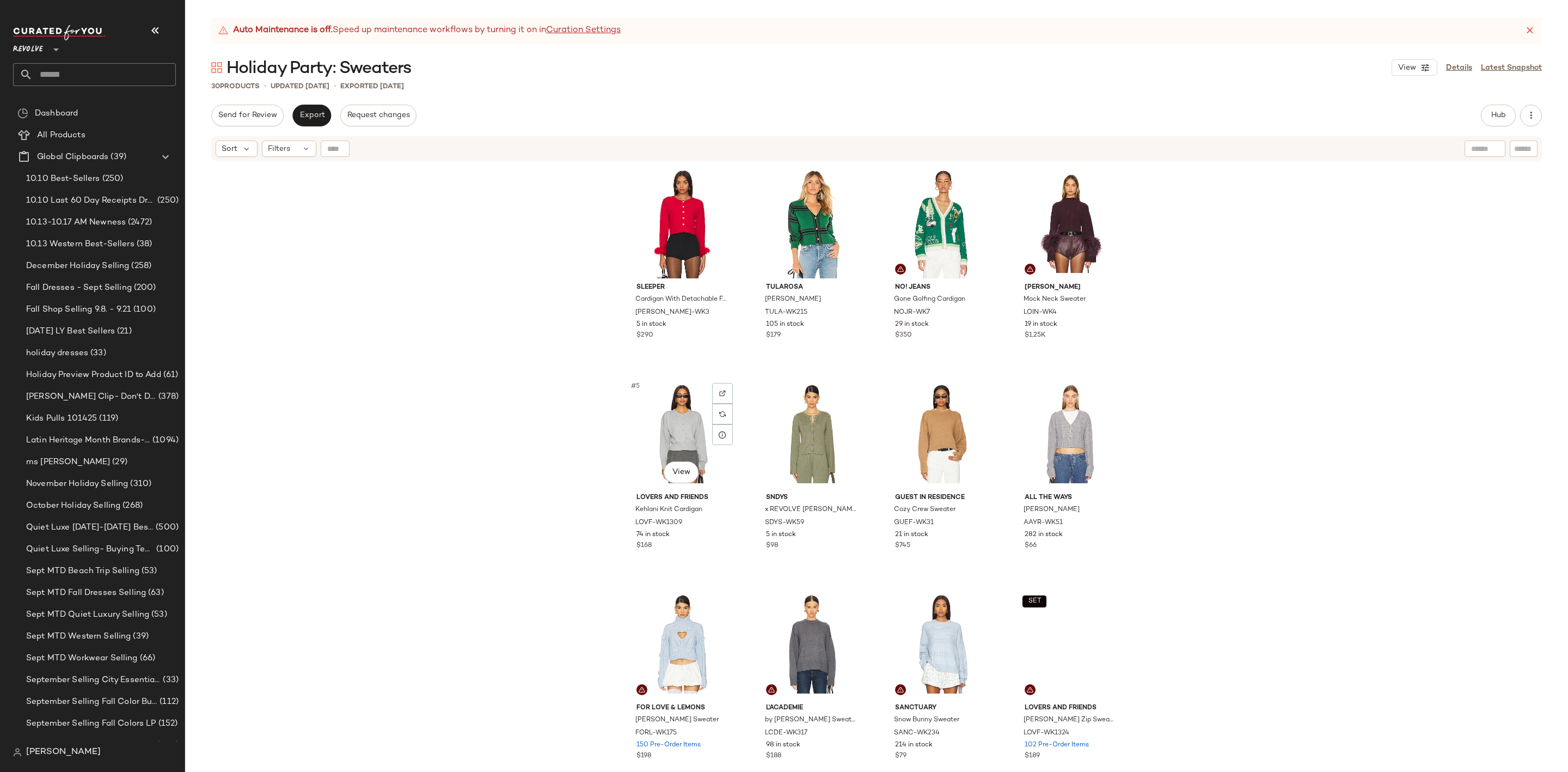
click at [658, 418] on div "#5 View" at bounding box center [682, 434] width 109 height 110
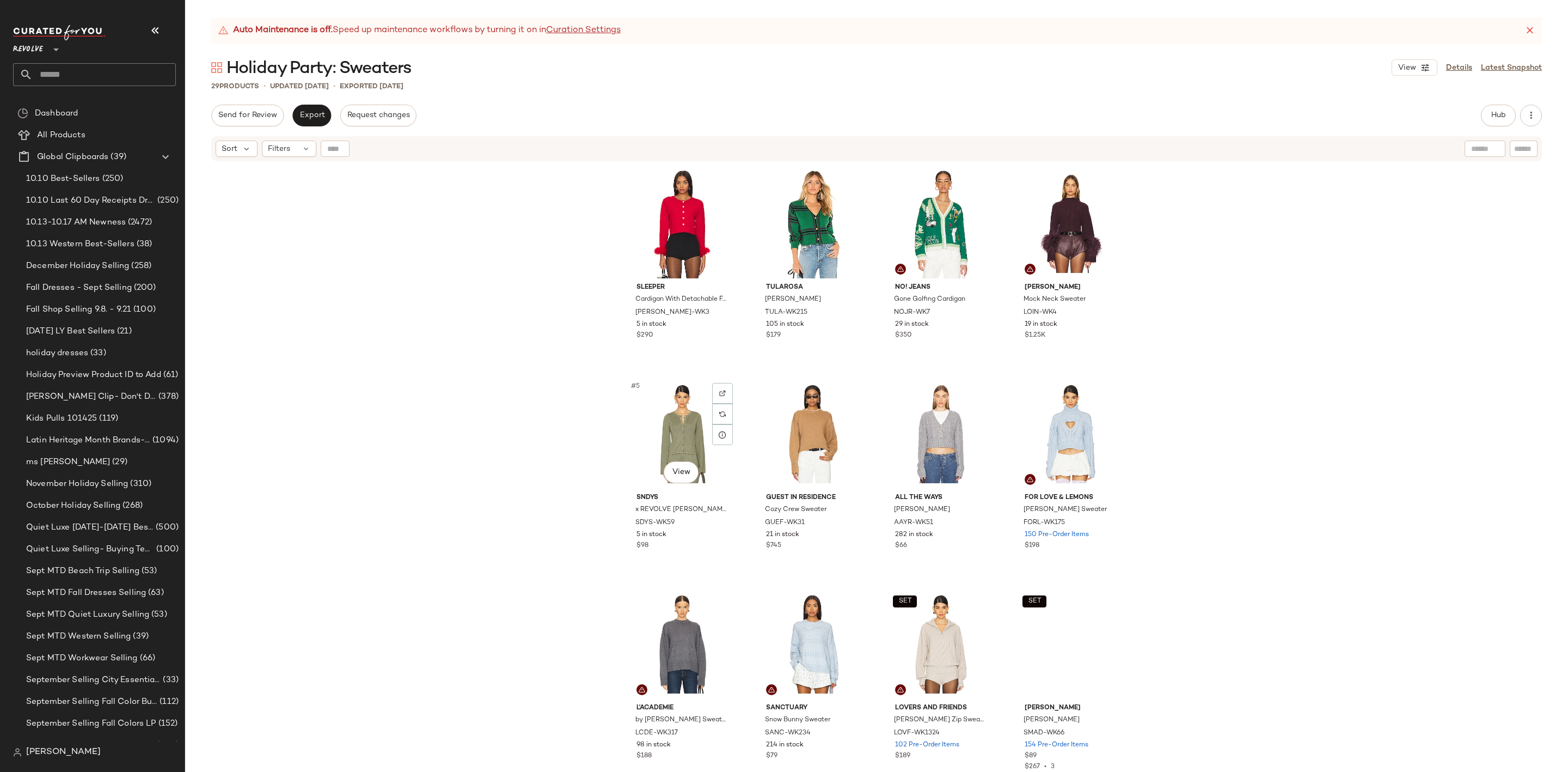
click at [658, 418] on div "#5 View" at bounding box center [682, 434] width 109 height 110
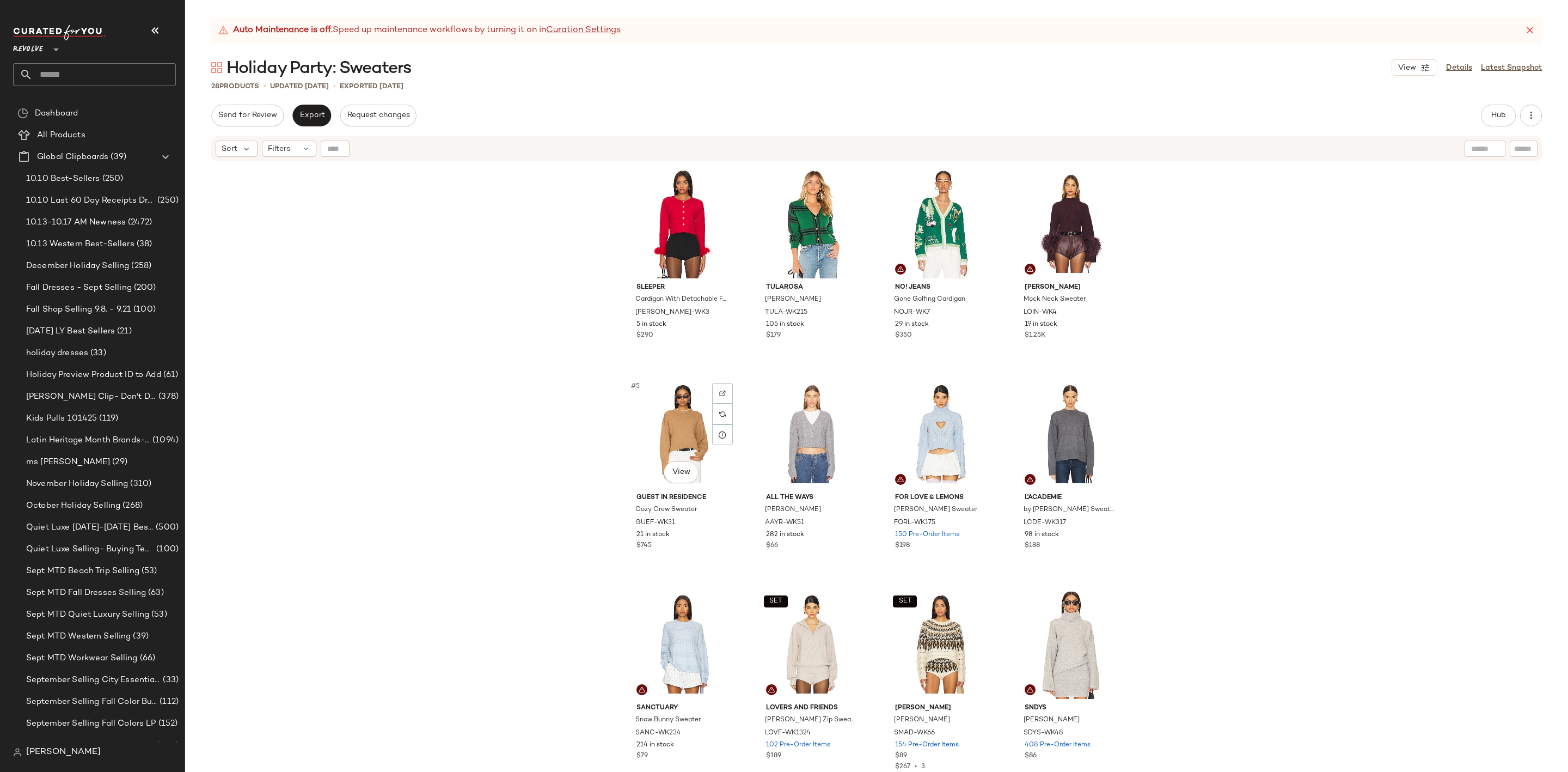
click at [658, 418] on div "#5 View" at bounding box center [682, 434] width 109 height 110
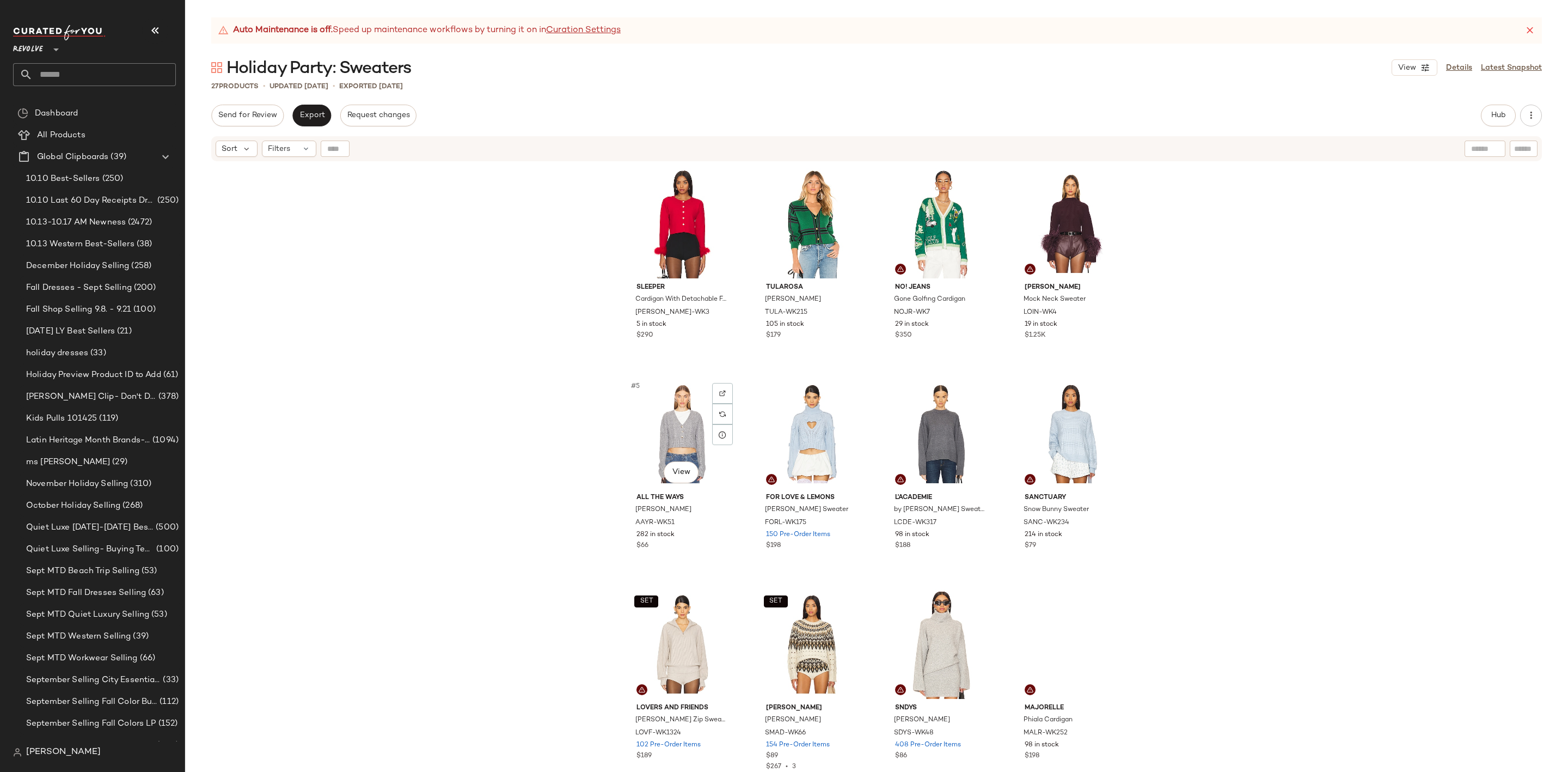
click at [658, 418] on div "#5 View" at bounding box center [682, 434] width 109 height 110
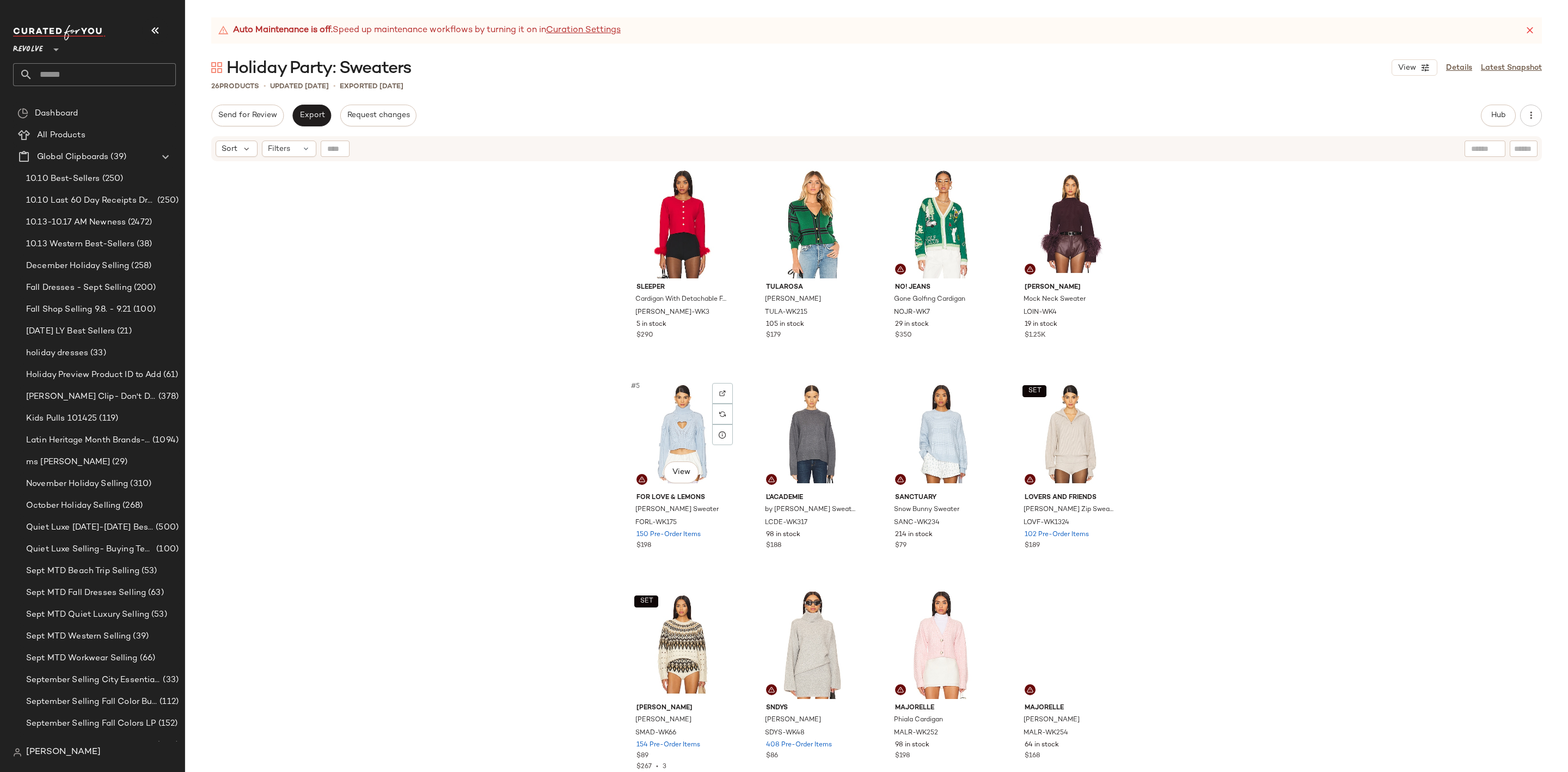
click at [658, 418] on div "#5 View" at bounding box center [682, 434] width 109 height 110
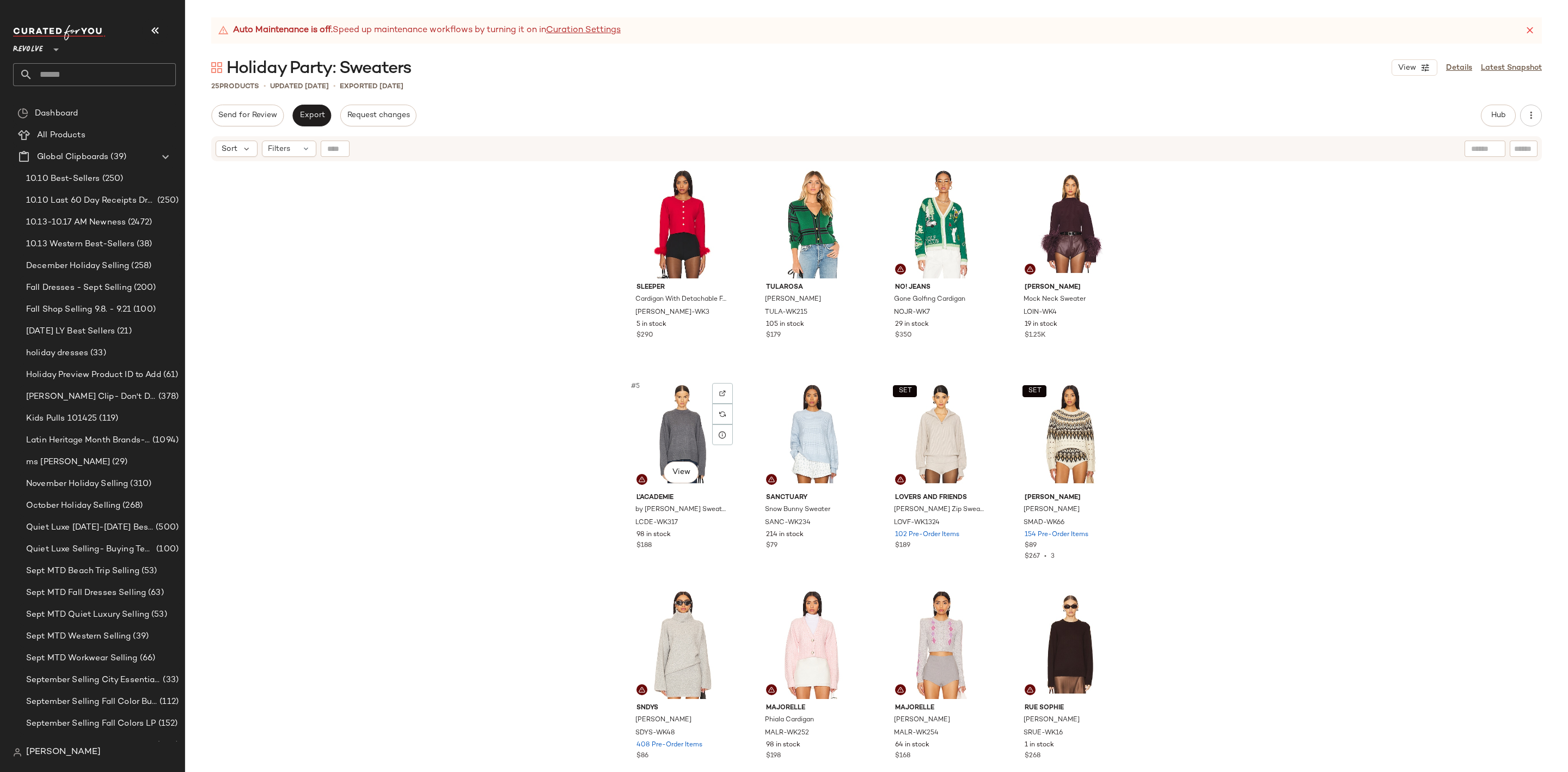
click at [658, 418] on div "#5 View" at bounding box center [682, 434] width 109 height 110
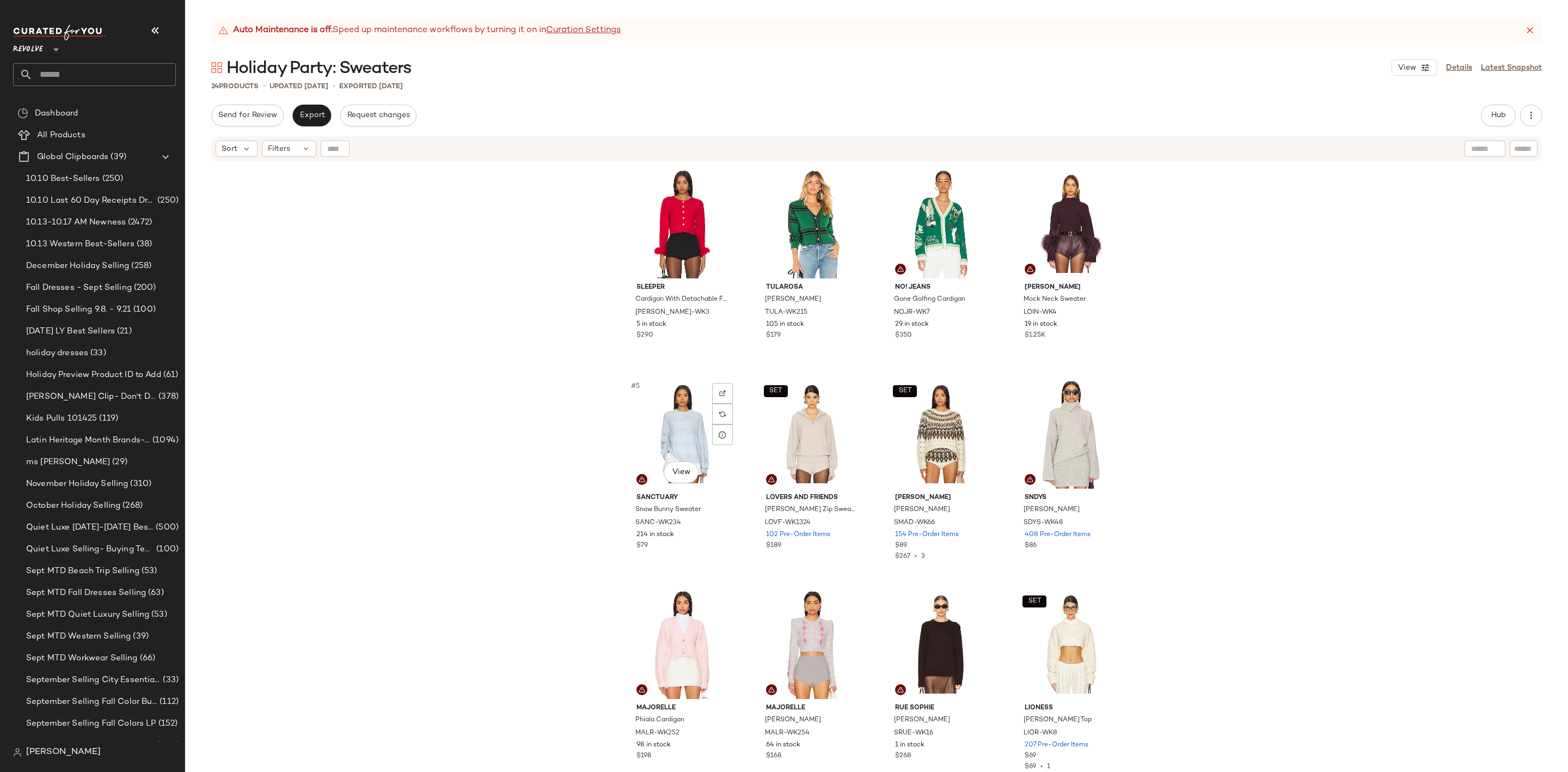
click at [658, 418] on div "#5 View" at bounding box center [682, 434] width 109 height 110
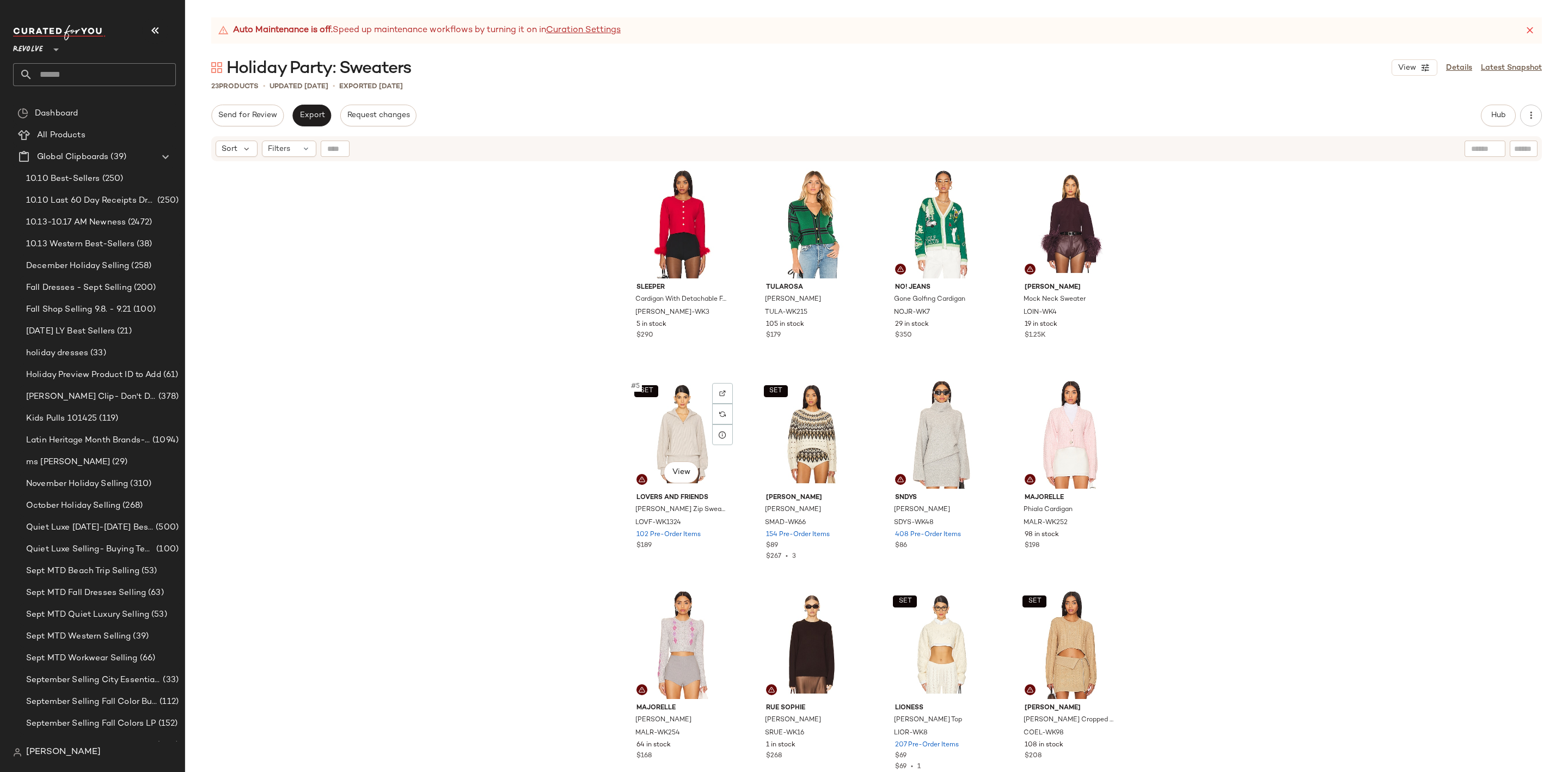
click at [658, 418] on div "SET #5 View" at bounding box center [682, 434] width 109 height 110
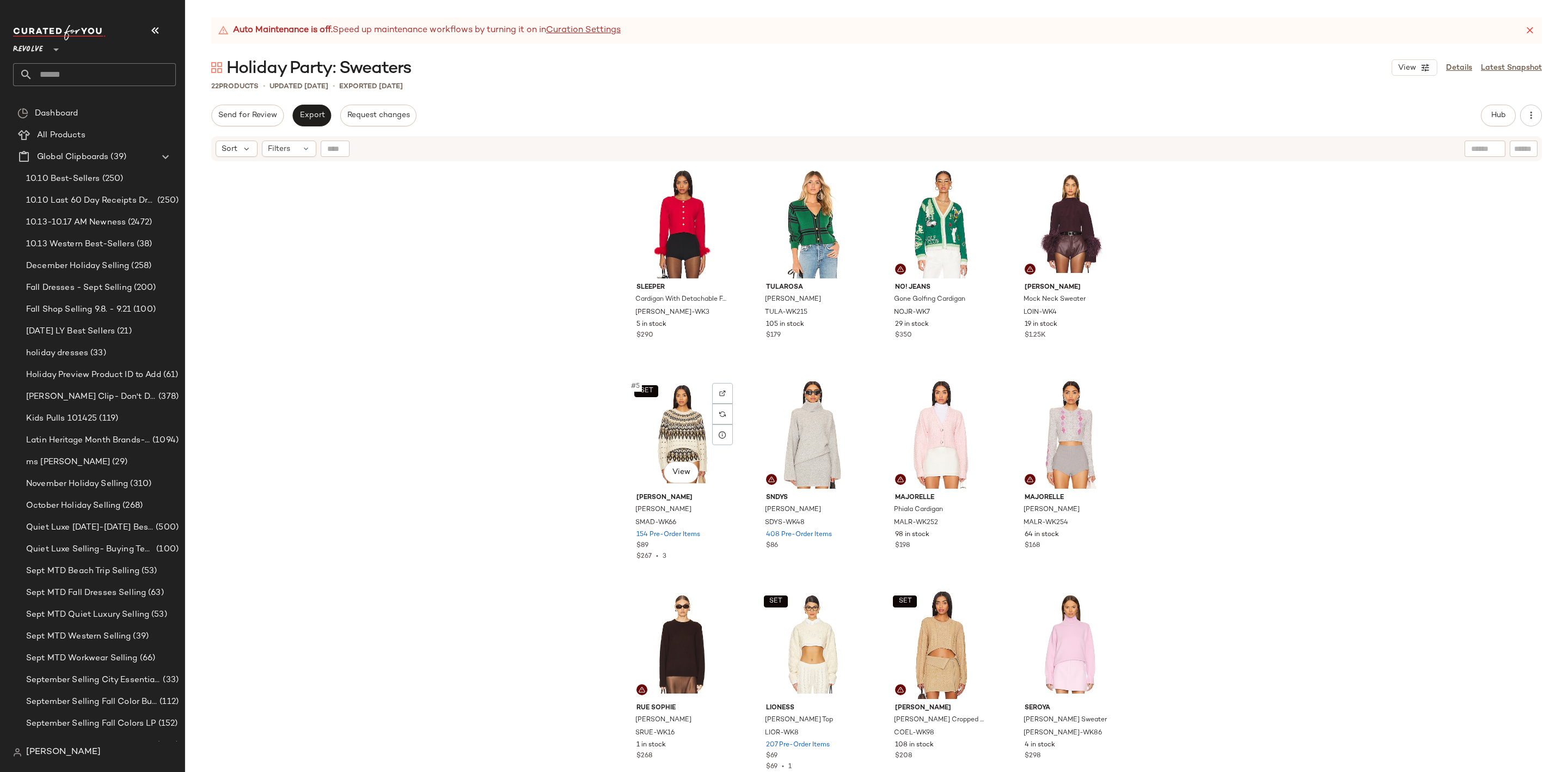
click at [658, 418] on div "SET #5 View" at bounding box center [682, 434] width 109 height 110
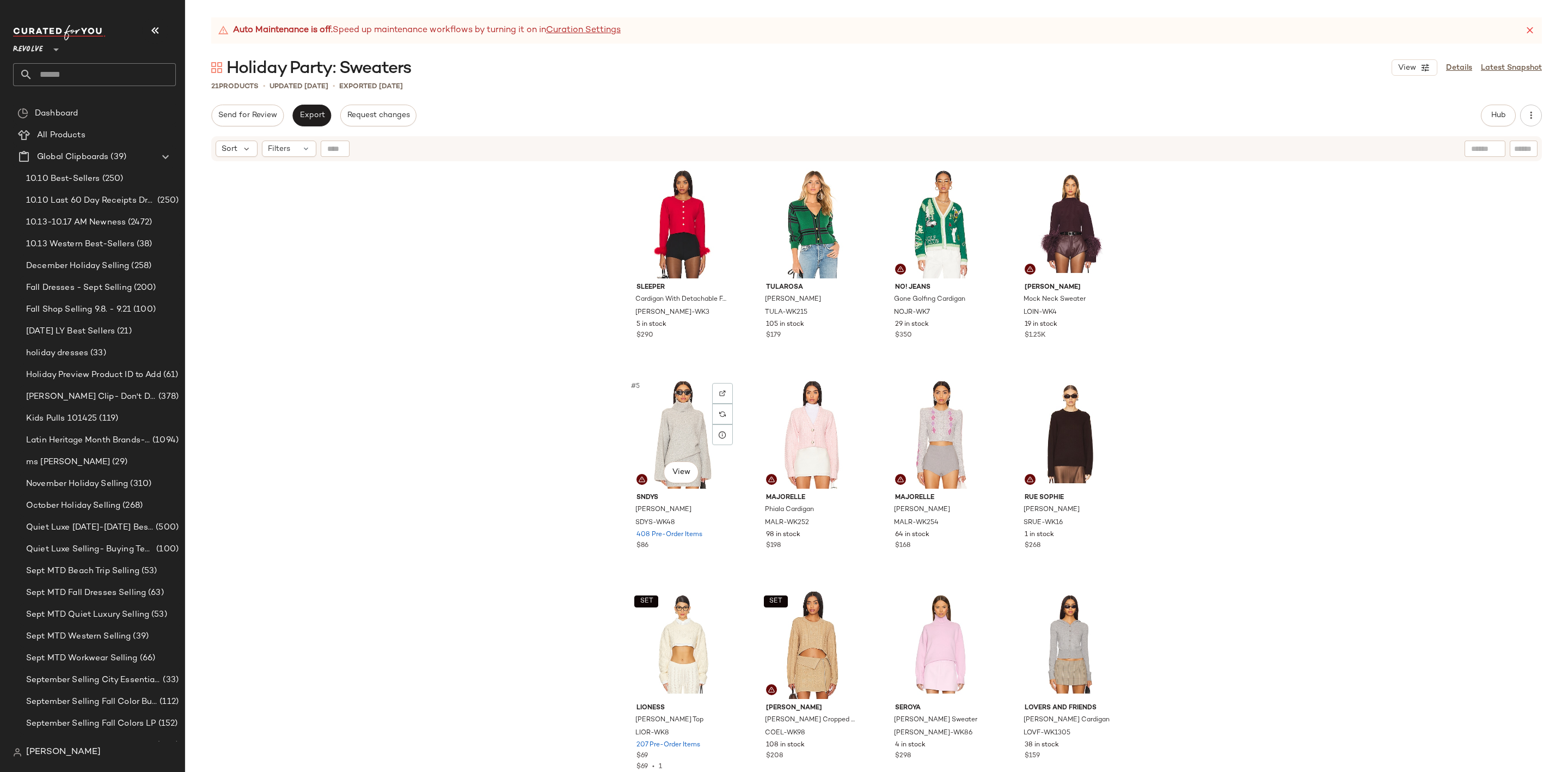
click at [658, 418] on div "#5 View" at bounding box center [682, 434] width 109 height 110
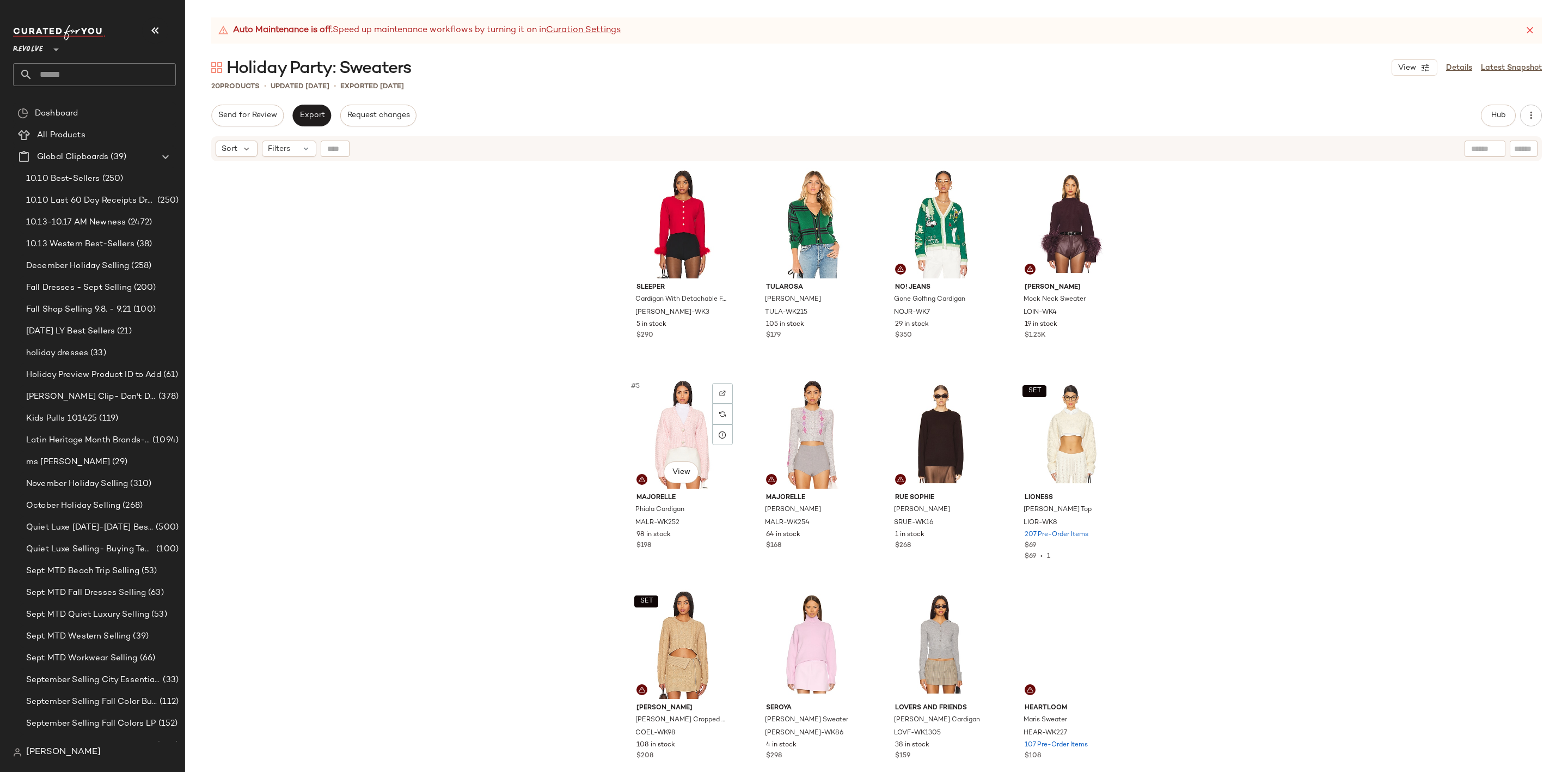
click at [658, 418] on div "#5 View" at bounding box center [682, 434] width 109 height 110
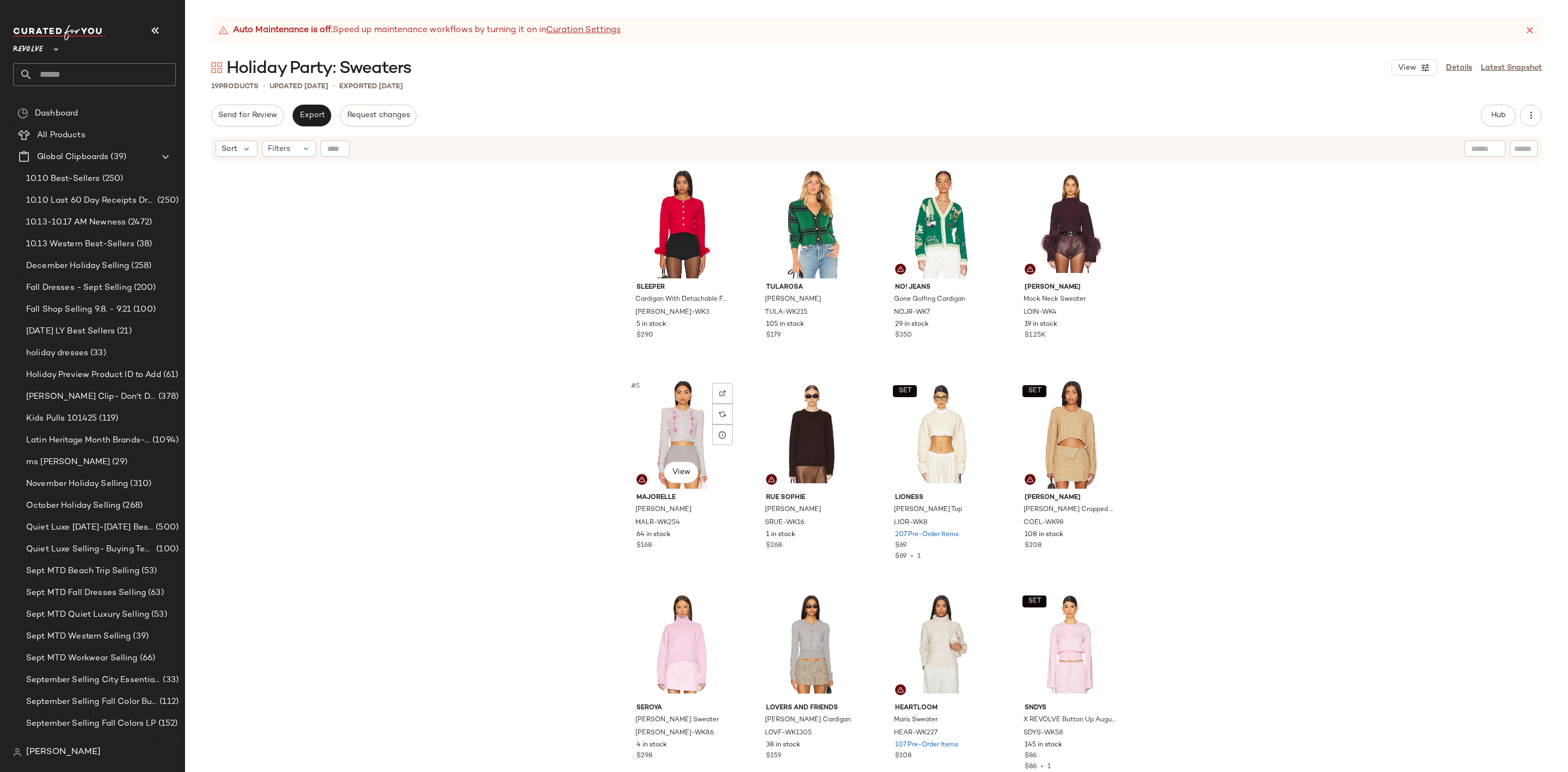
click at [658, 418] on div "#5 View" at bounding box center [682, 434] width 109 height 110
click at [935, 411] on div "SET #7 View" at bounding box center [941, 434] width 109 height 110
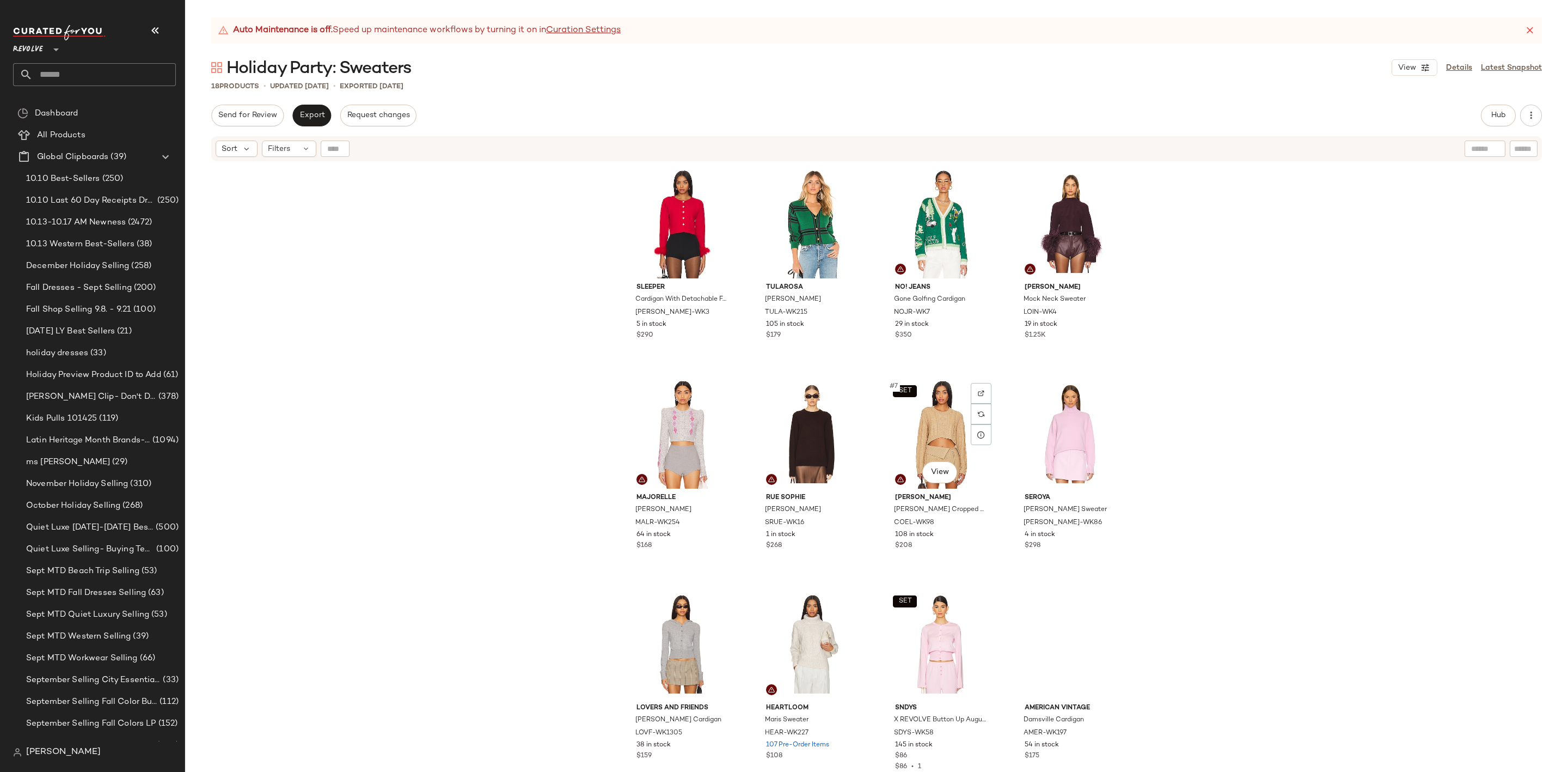
click at [935, 411] on div "SET #7 View" at bounding box center [941, 434] width 109 height 110
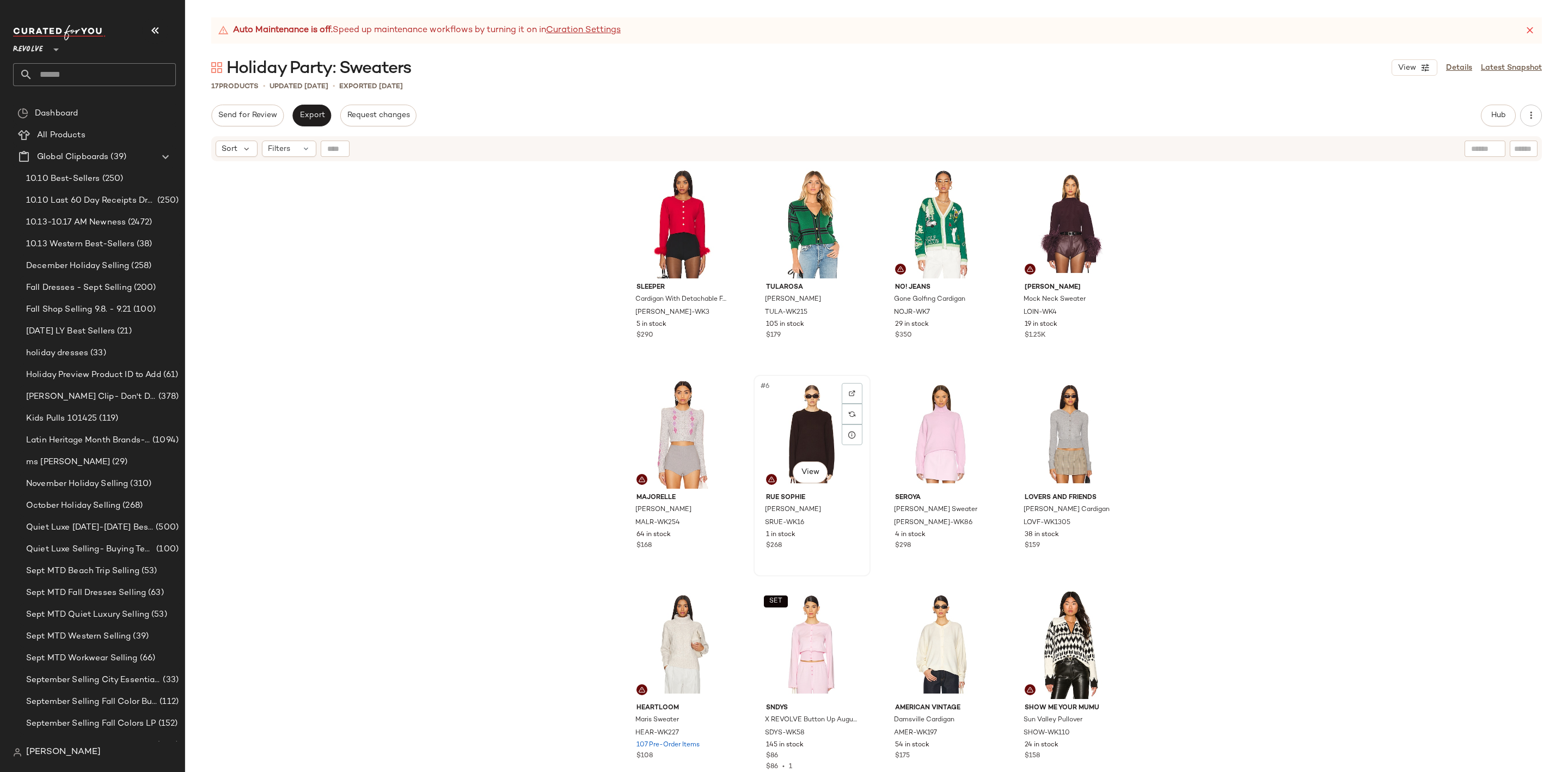
click at [792, 424] on div "#6 View" at bounding box center [812, 434] width 109 height 110
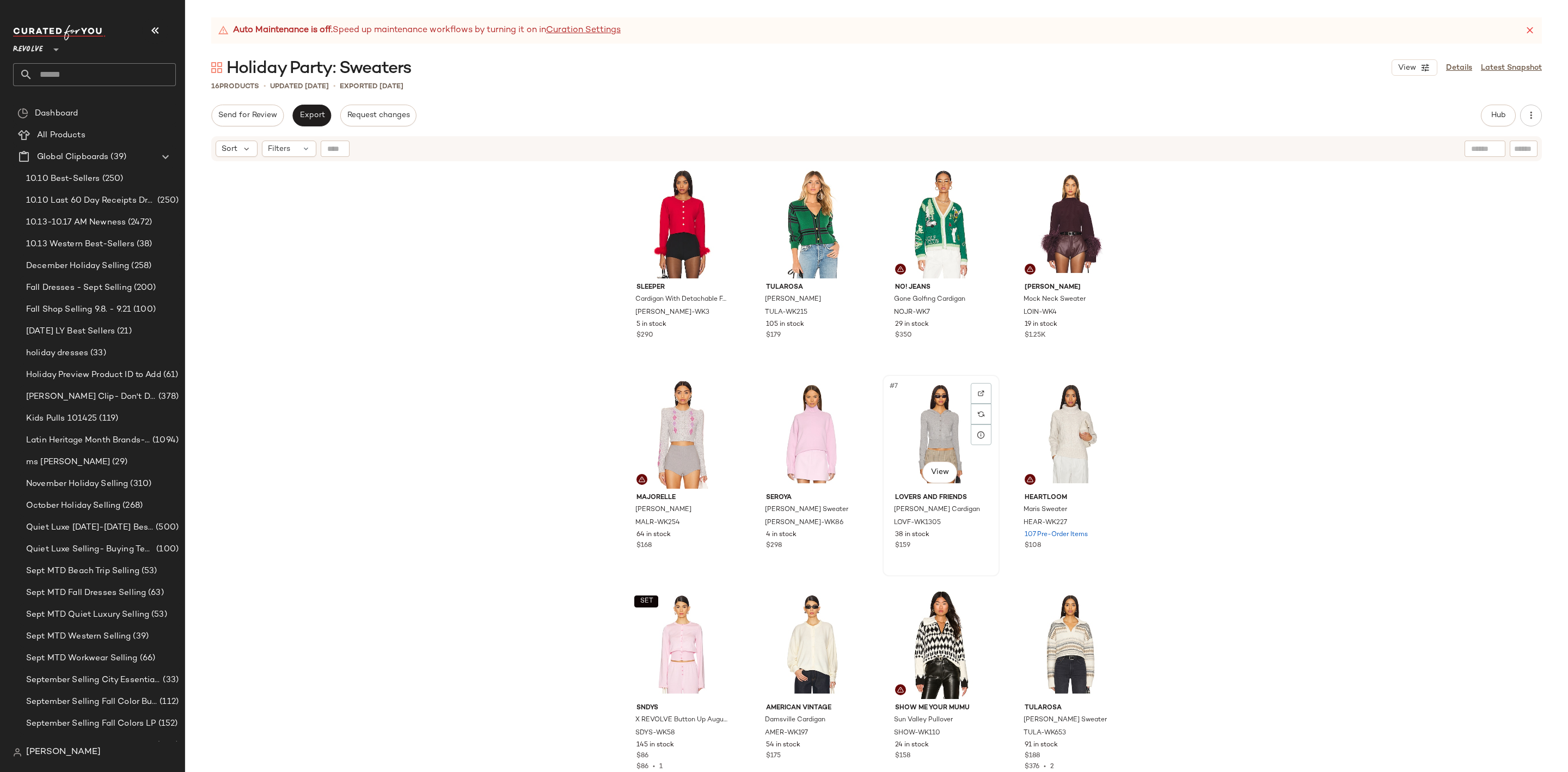
click at [919, 438] on div "#7 View" at bounding box center [941, 434] width 109 height 110
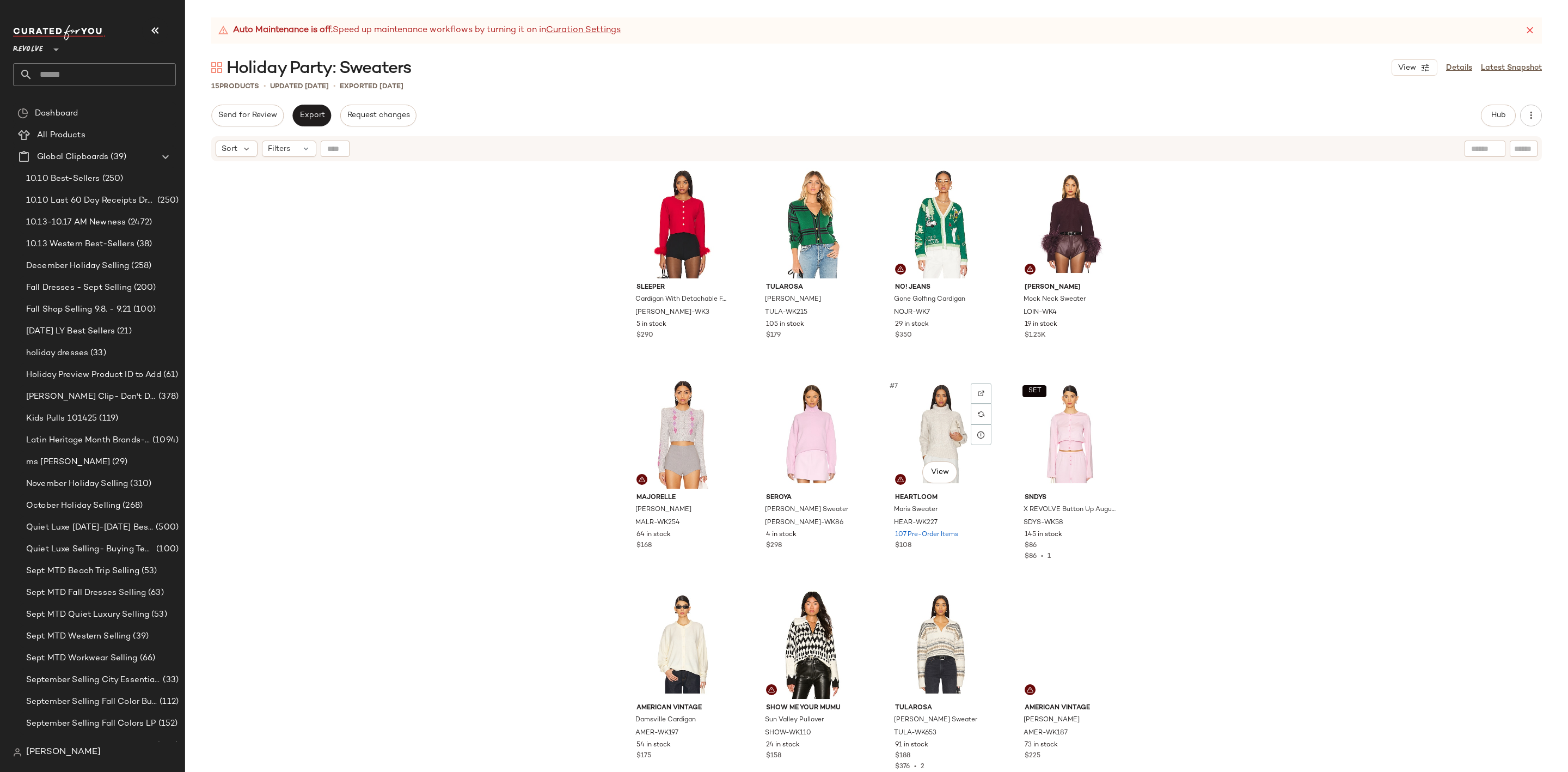
click at [919, 438] on div "#7 View" at bounding box center [941, 434] width 109 height 110
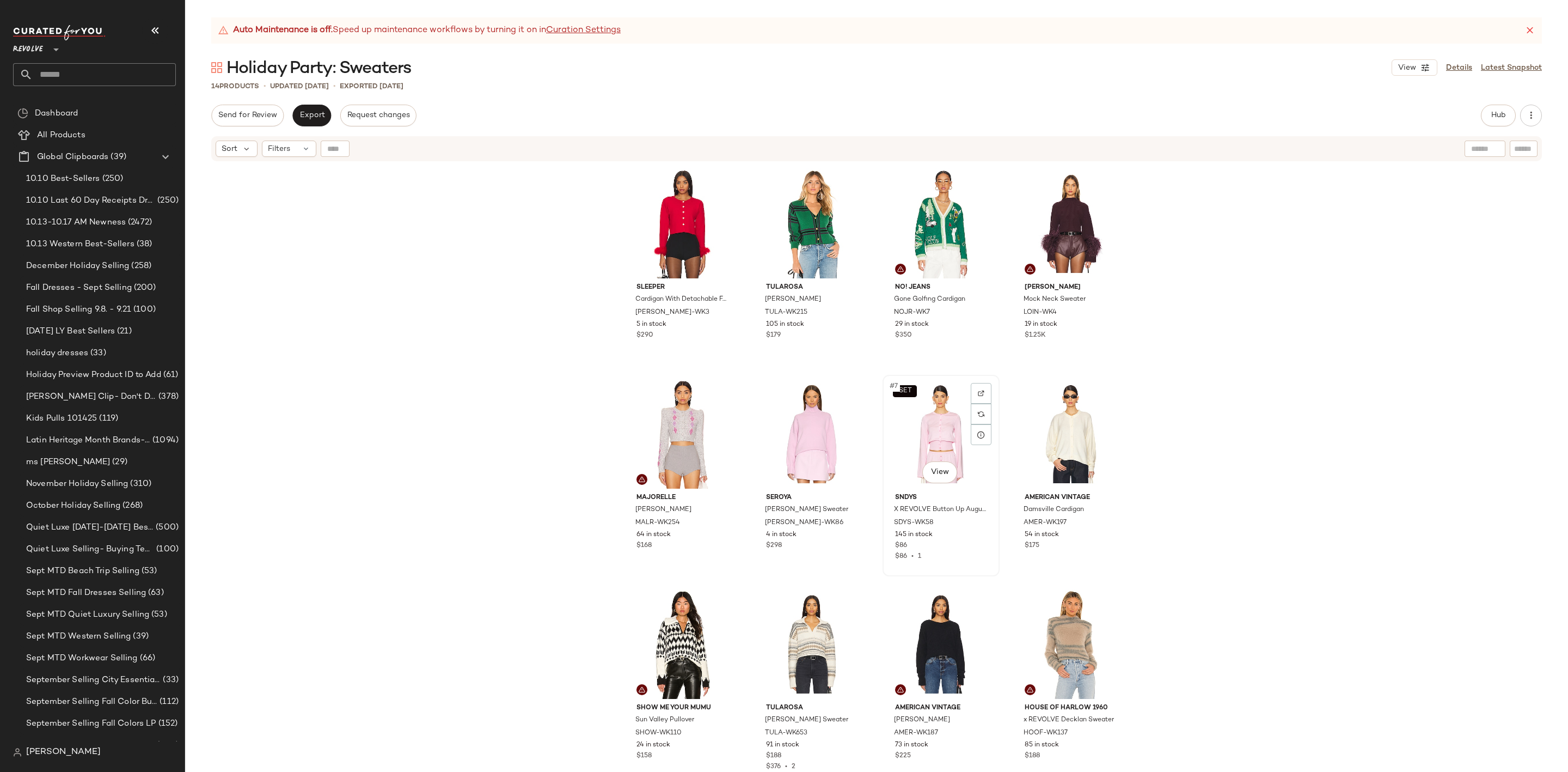
click at [911, 411] on div "SET #7 View" at bounding box center [941, 434] width 109 height 110
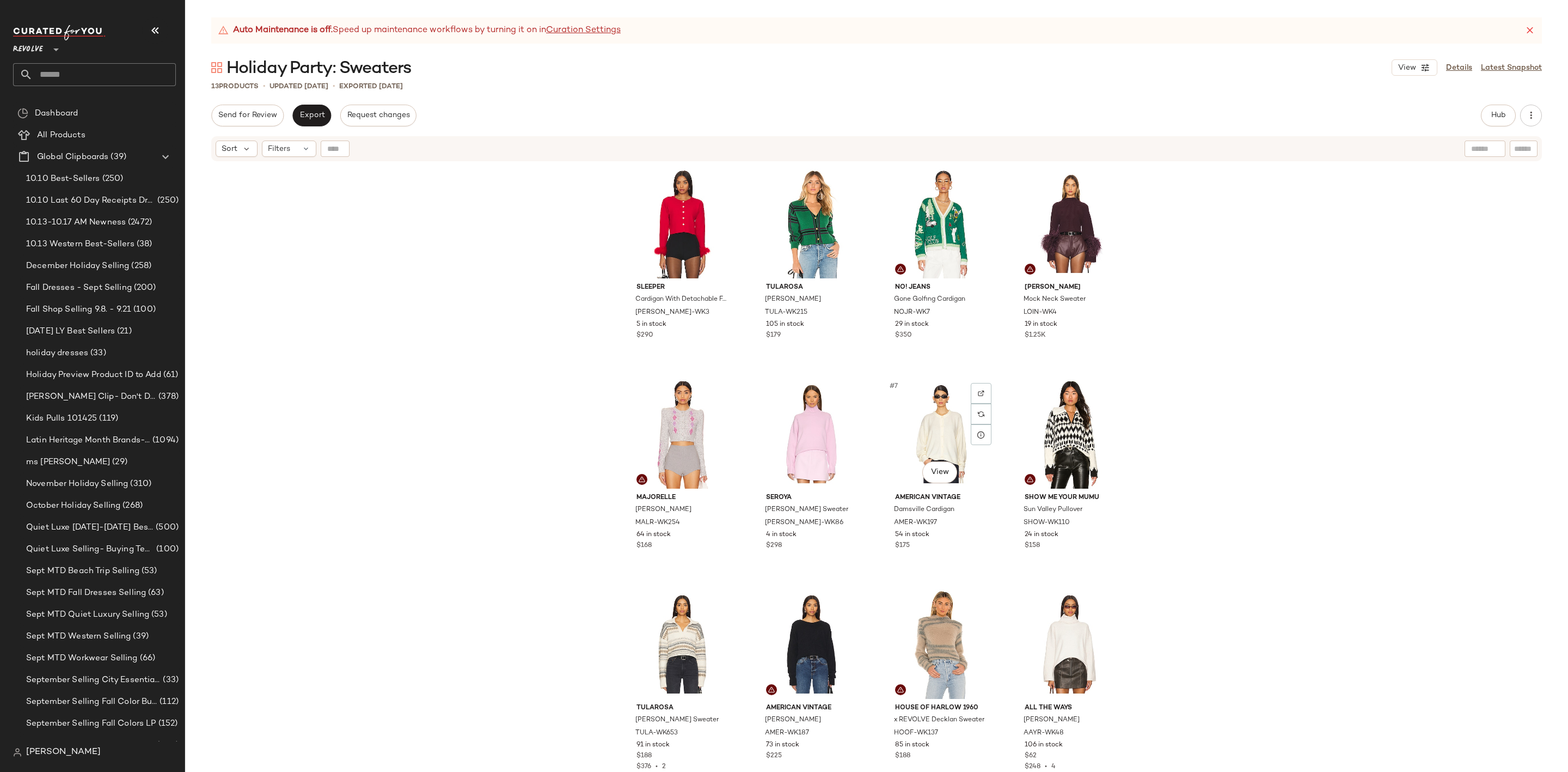
click at [911, 411] on div "#7 View" at bounding box center [941, 434] width 109 height 110
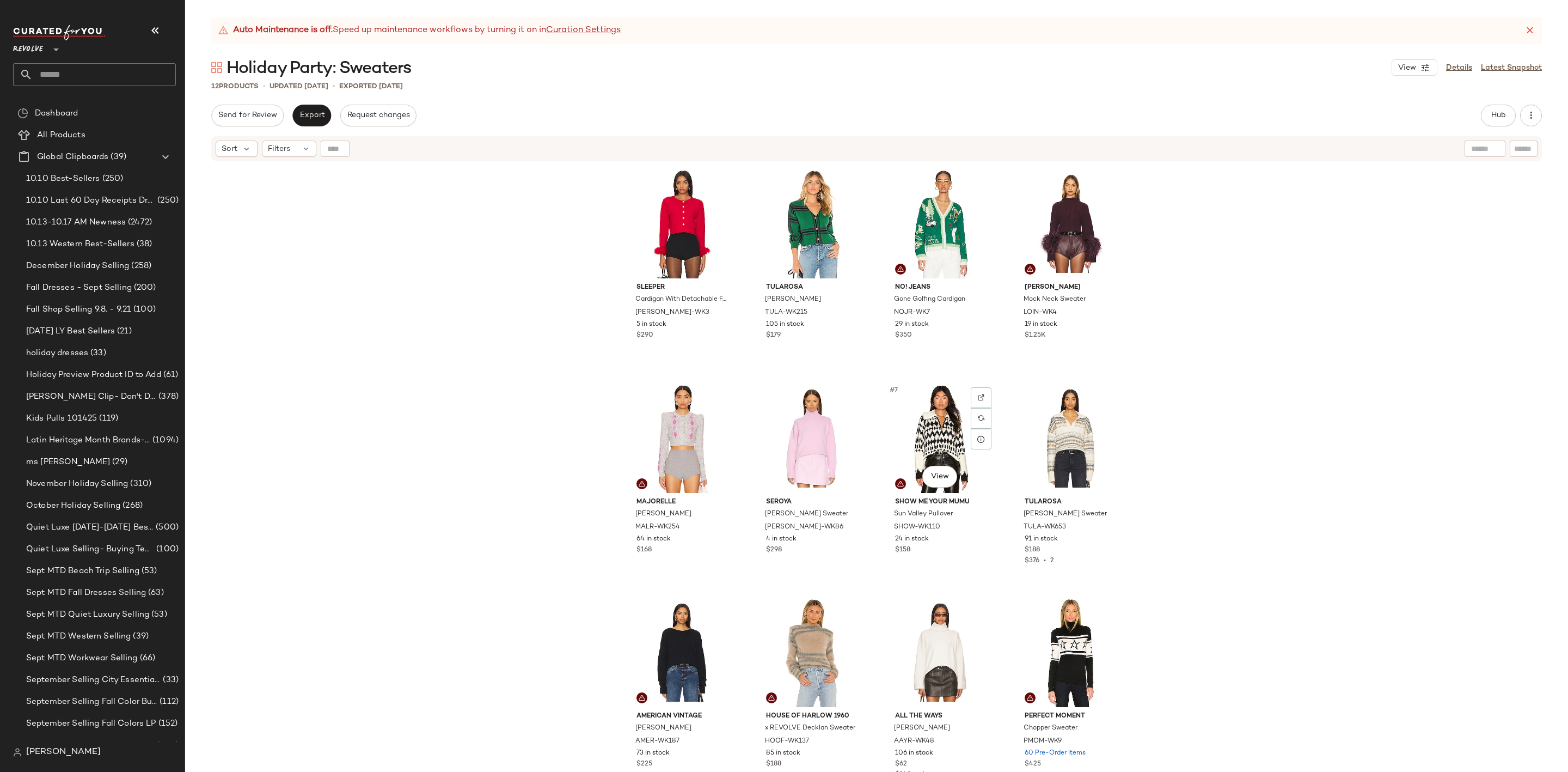
click at [911, 411] on div "#7 View" at bounding box center [941, 438] width 109 height 110
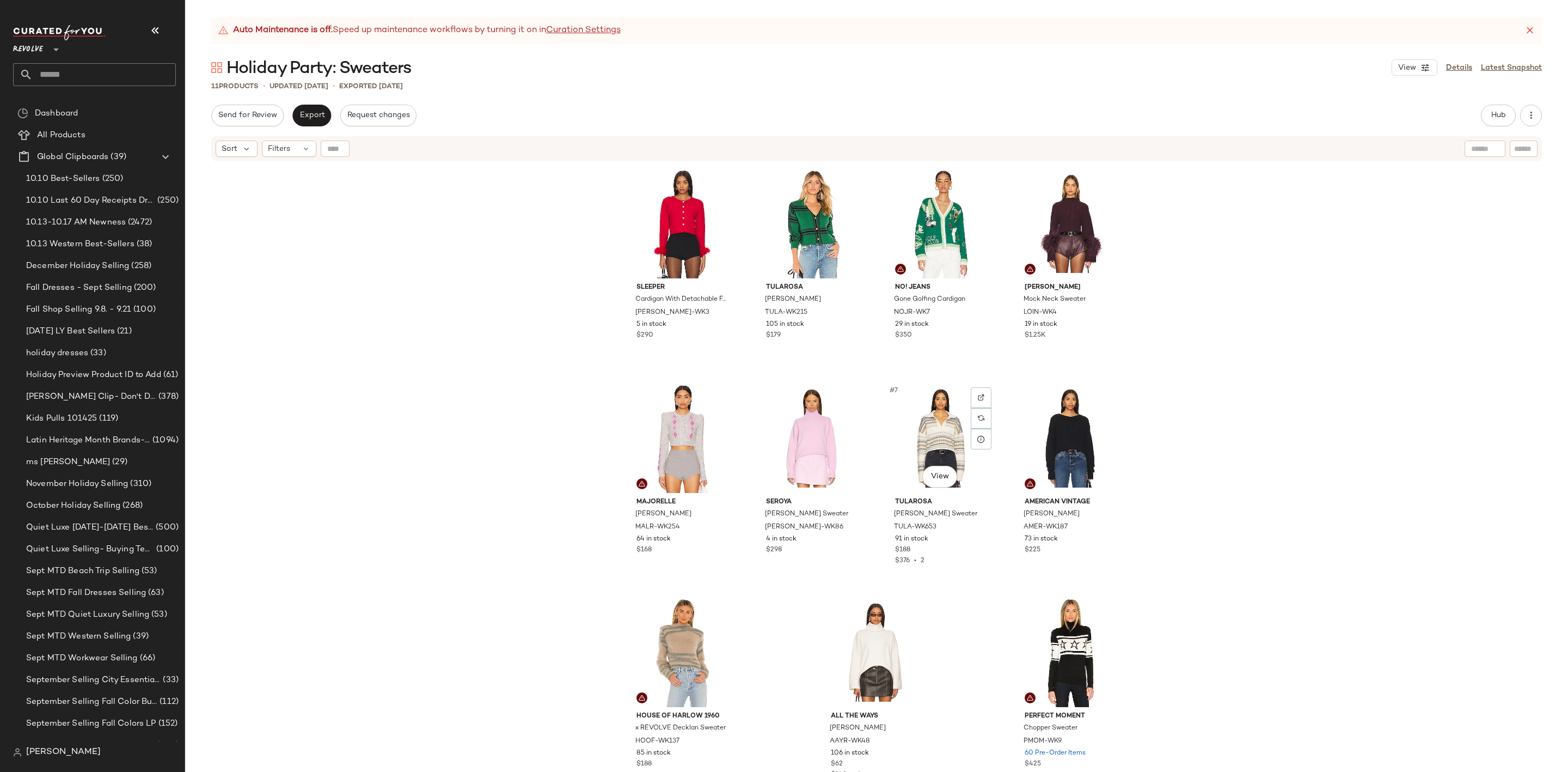
click at [911, 411] on div "#7 View" at bounding box center [941, 438] width 109 height 110
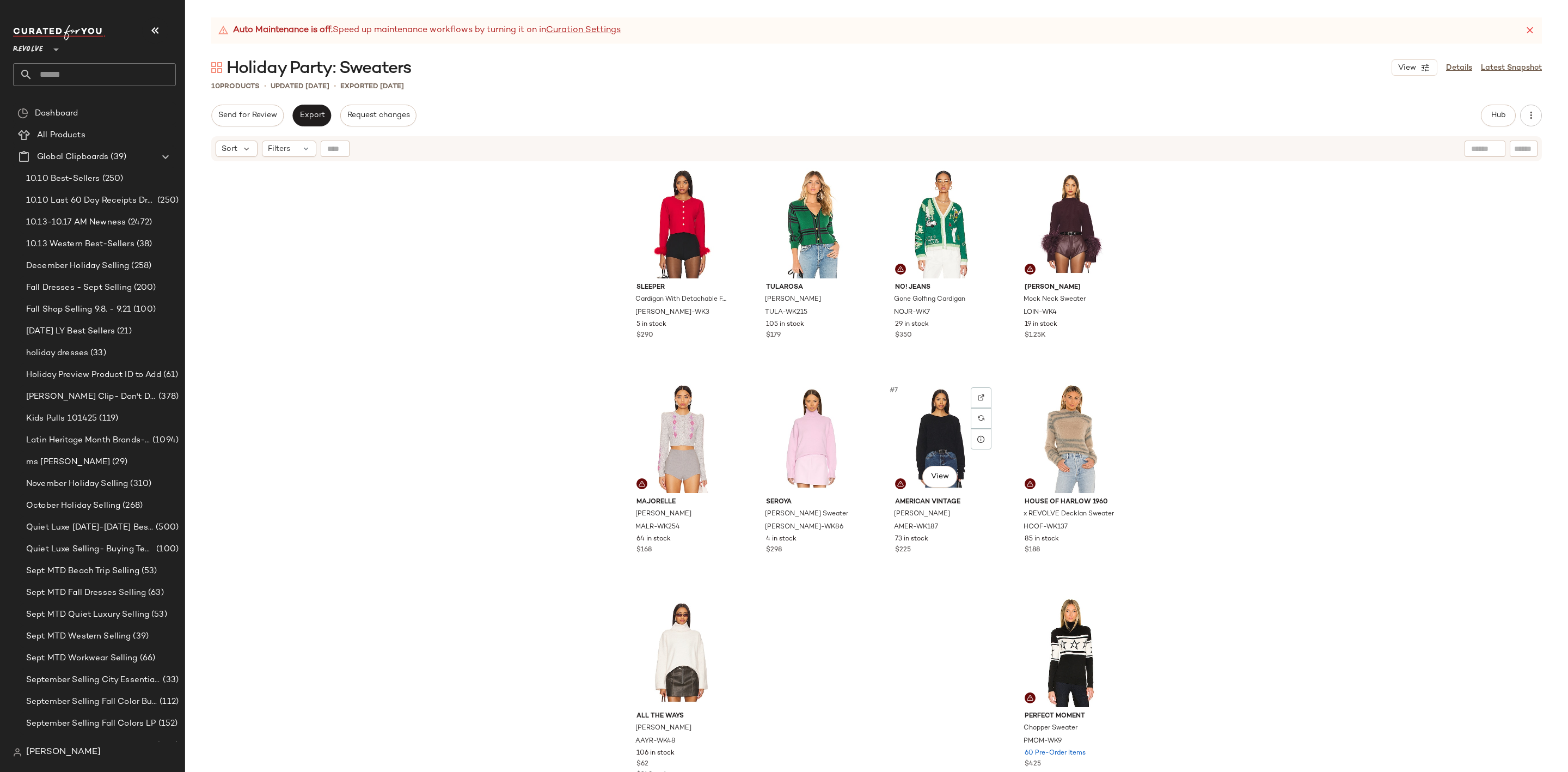
click at [911, 411] on div "#7 View" at bounding box center [941, 438] width 109 height 110
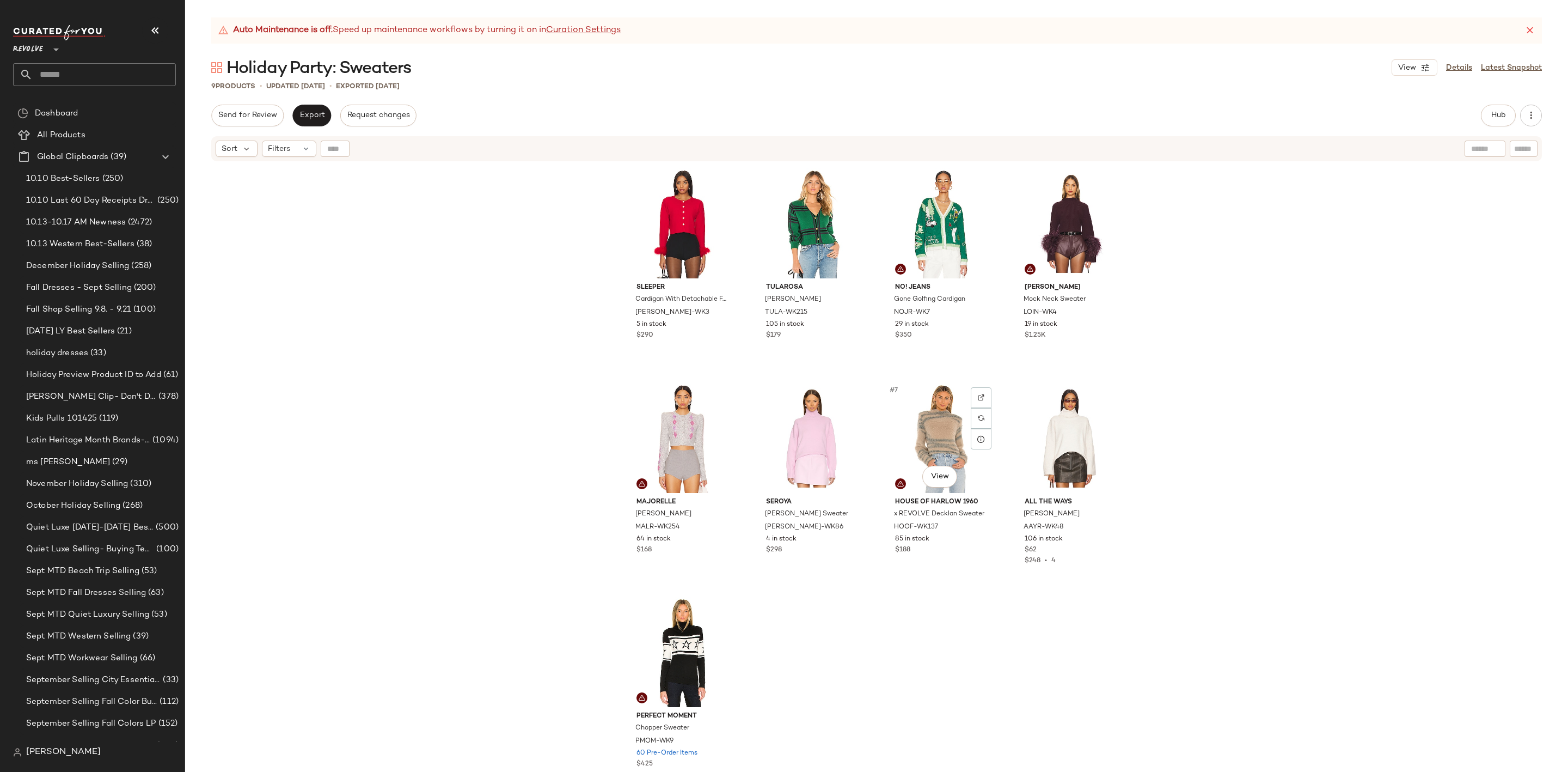
click at [911, 411] on div "#7 View" at bounding box center [941, 438] width 109 height 110
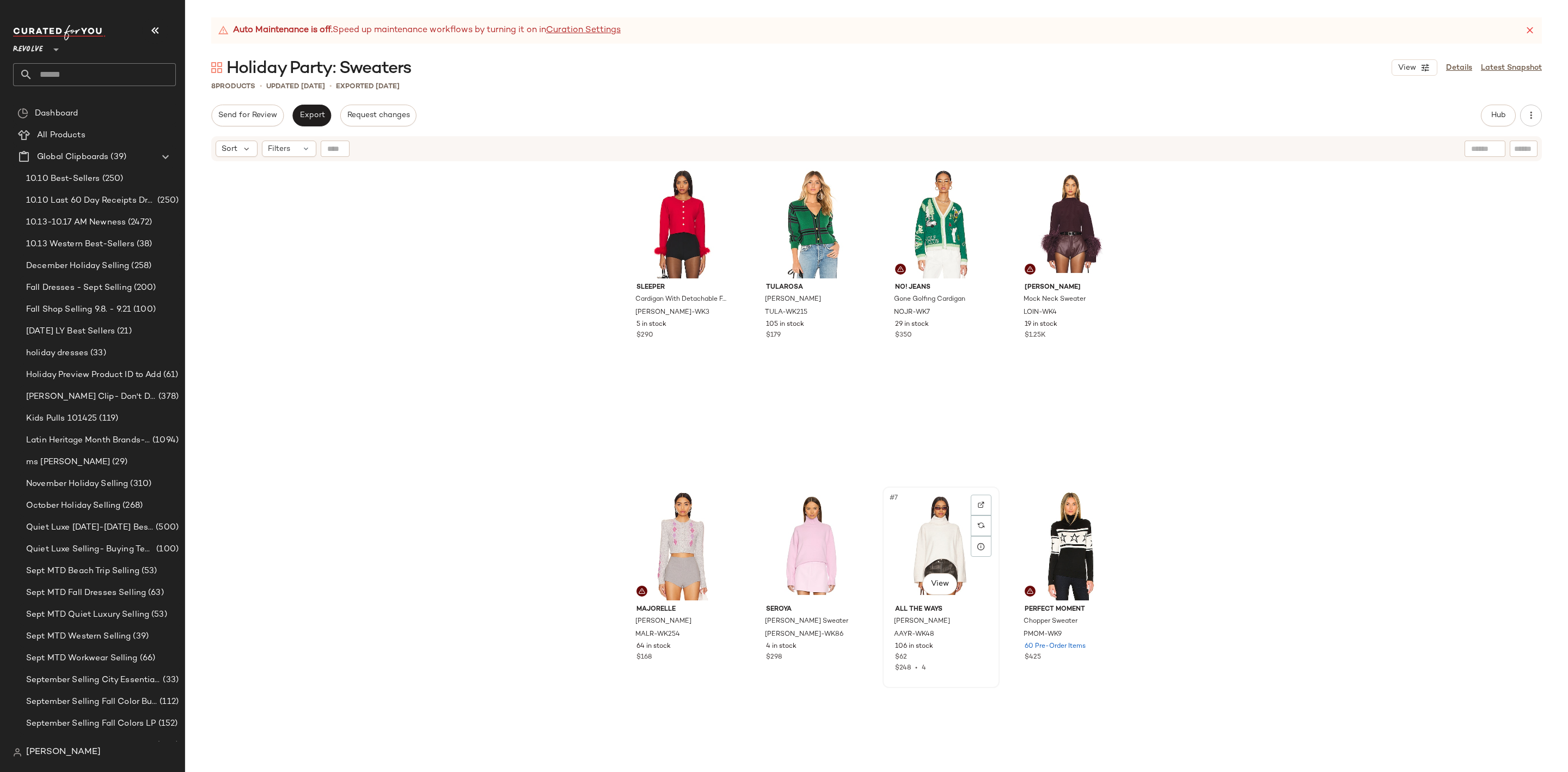
click at [922, 539] on div "#7 View" at bounding box center [941, 545] width 109 height 110
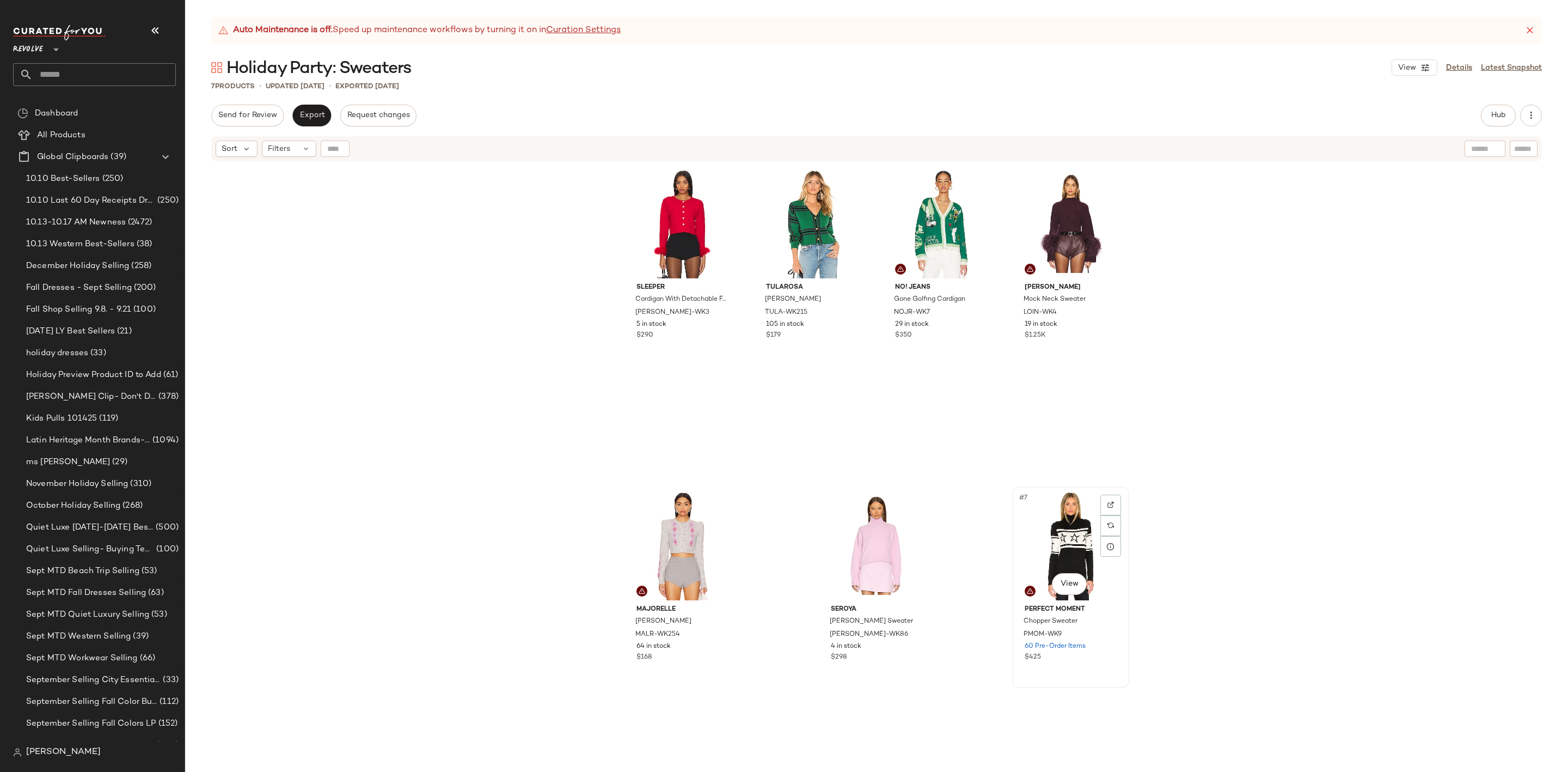
click at [1062, 536] on div "#7 View" at bounding box center [1070, 545] width 109 height 110
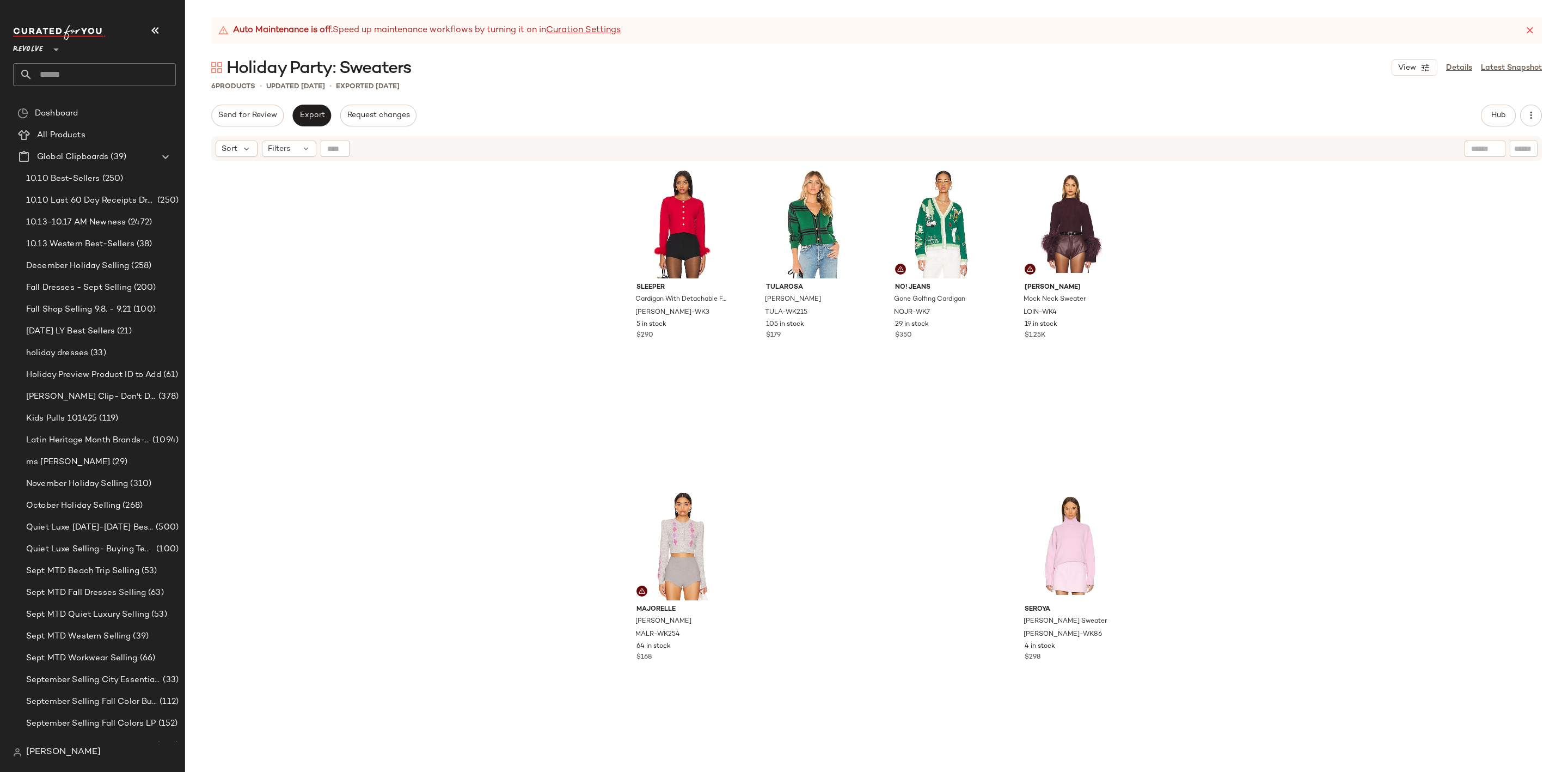
click at [1288, 373] on div "Sleeper Cardigan With Detachable Feathers SEPE-WK3 5 in stock $290 Tularosa Bel…" at bounding box center [876, 480] width 1383 height 637
click at [1496, 118] on span "Hub" at bounding box center [1498, 115] width 15 height 9
